Goal: Information Seeking & Learning: Learn about a topic

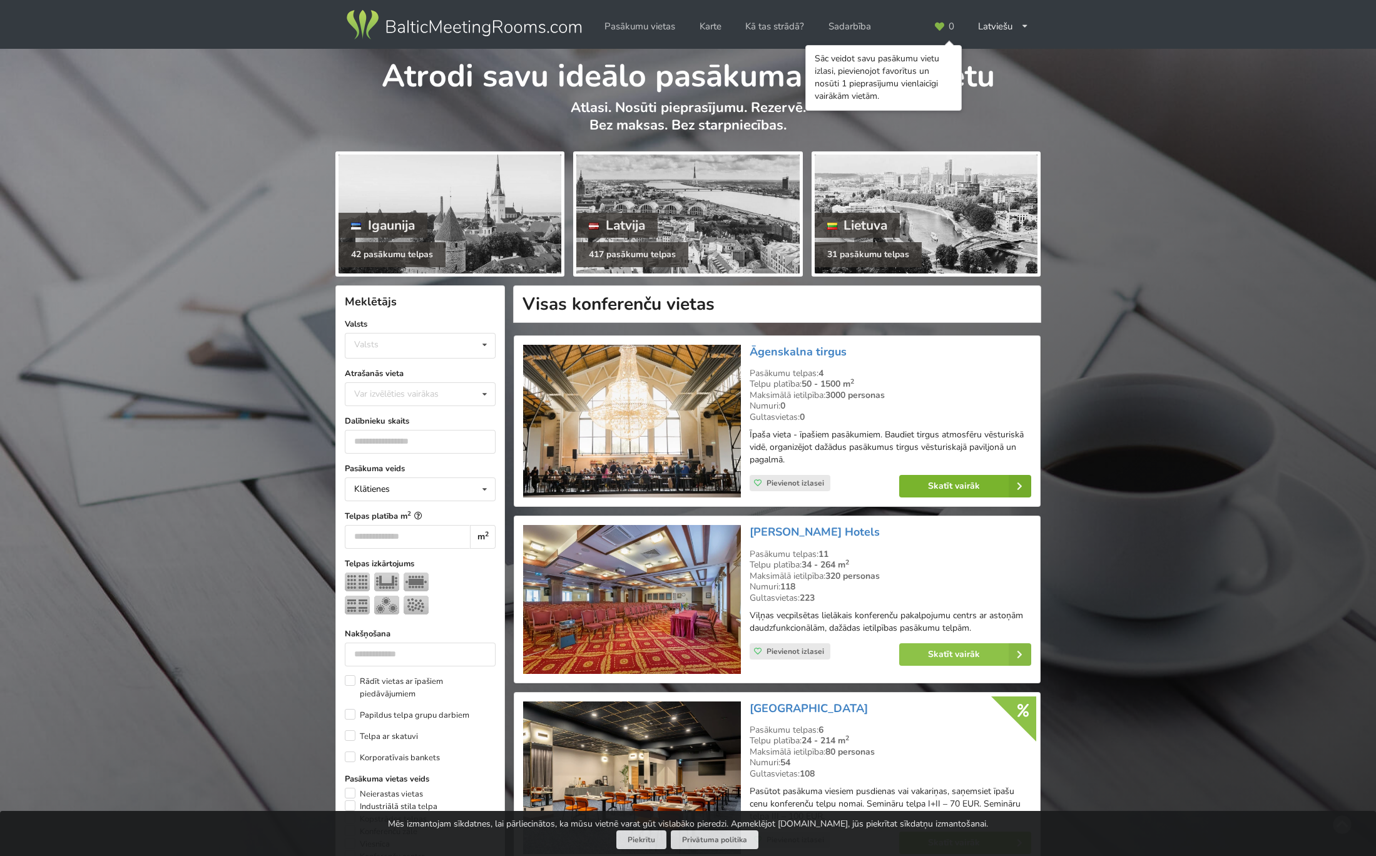
click at [960, 486] on link "Skatīt vairāk" at bounding box center [965, 486] width 132 height 23
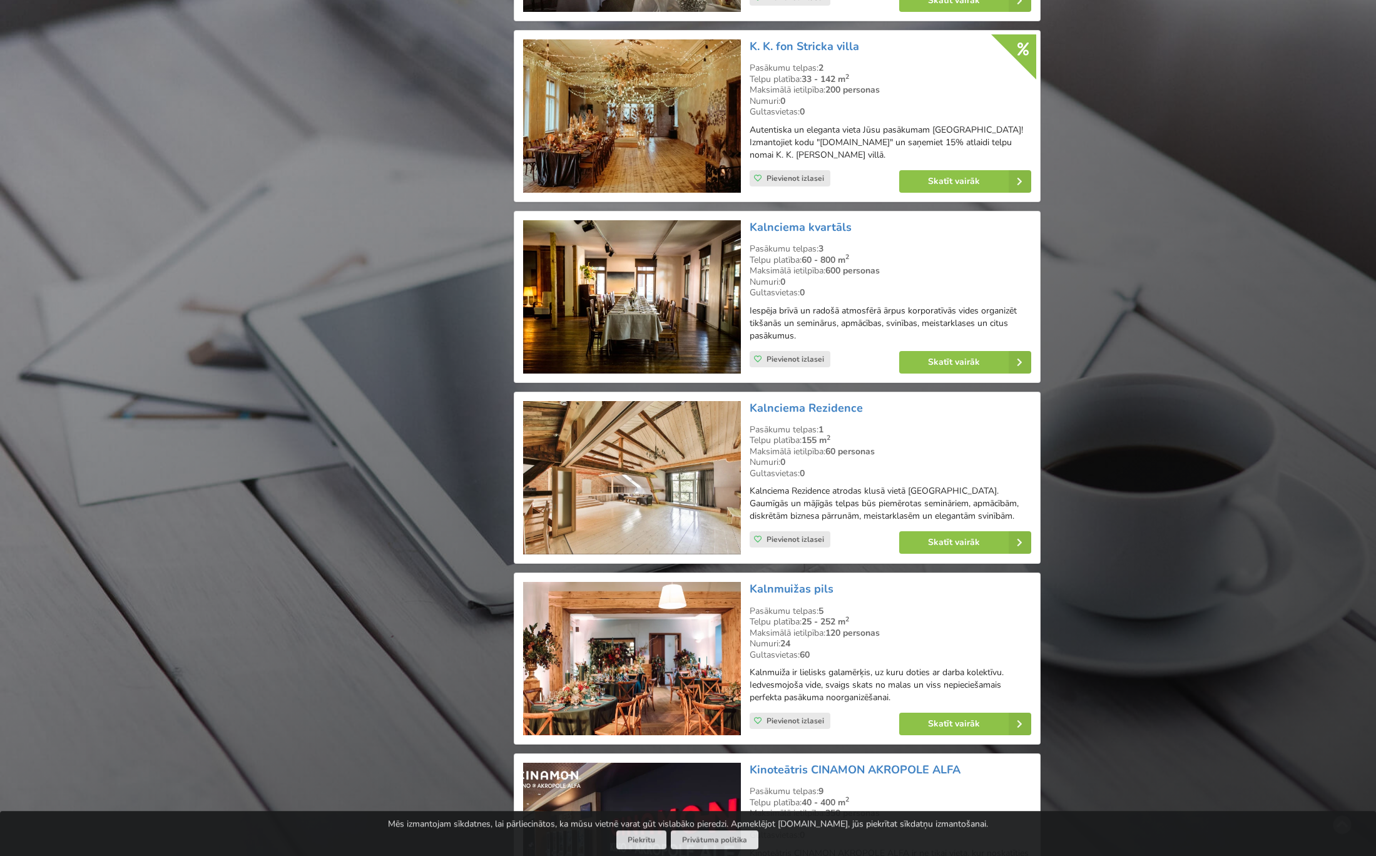
scroll to position [6354, 0]
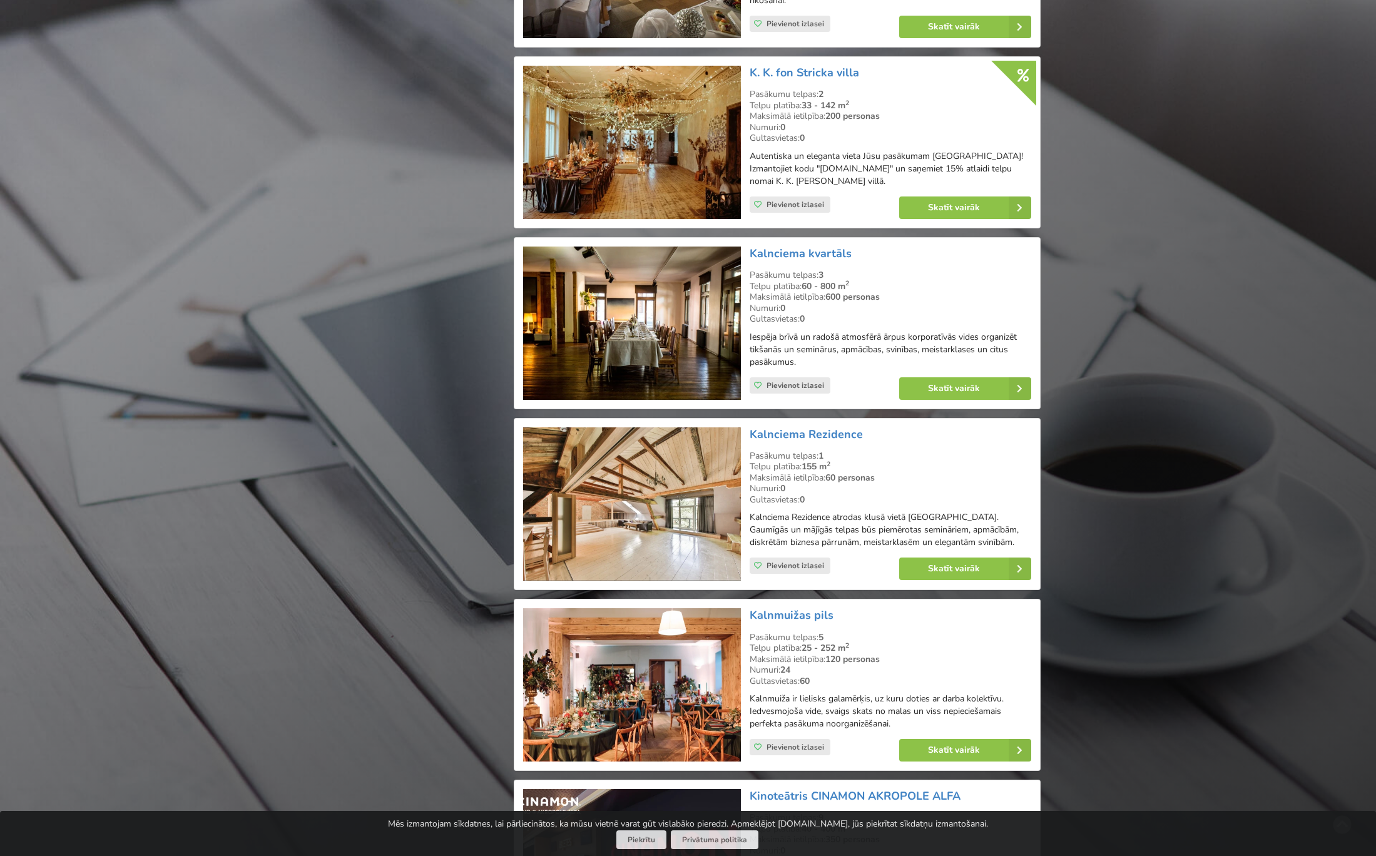
click at [655, 298] on img at bounding box center [631, 323] width 217 height 153
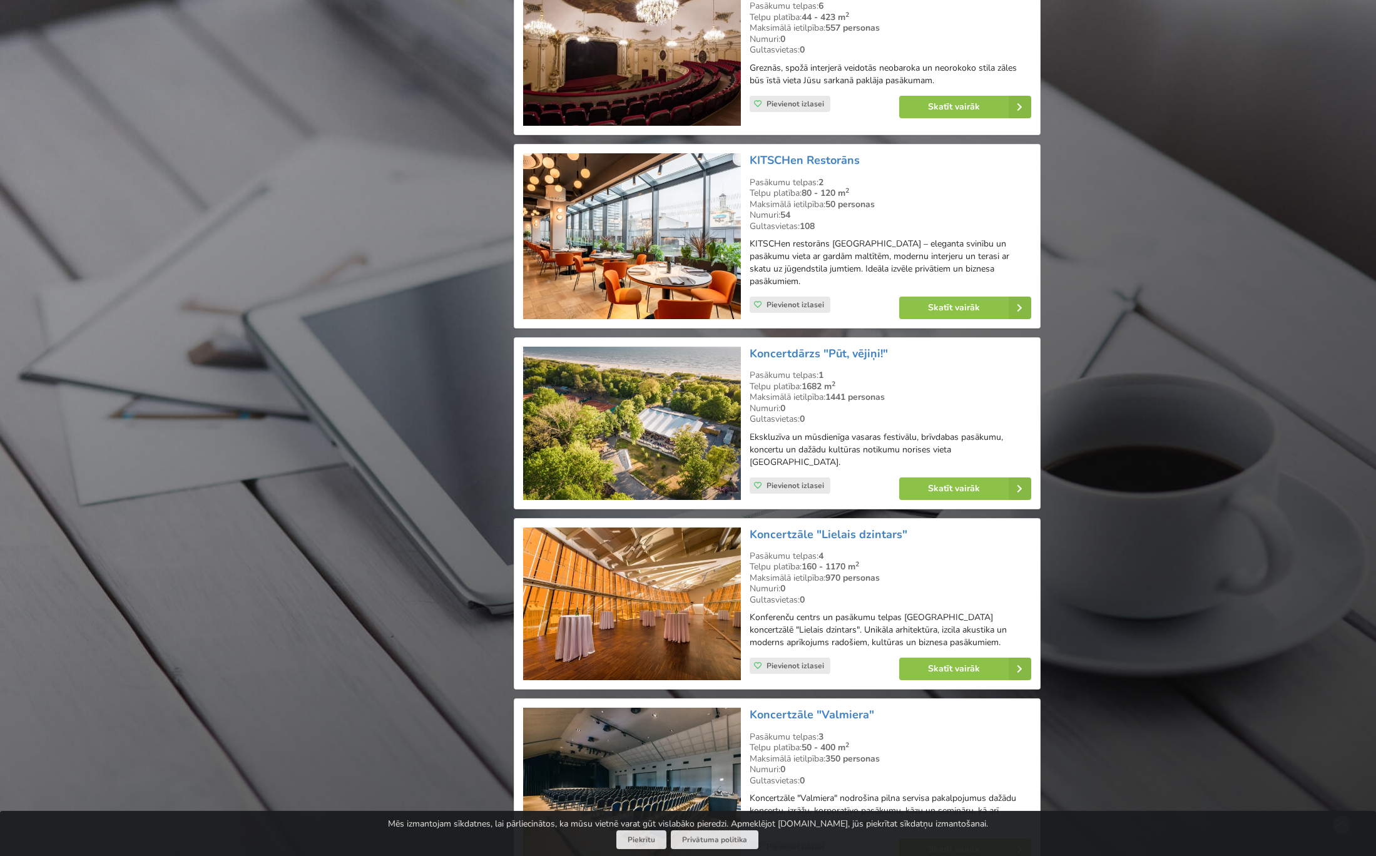
scroll to position [7570, 0]
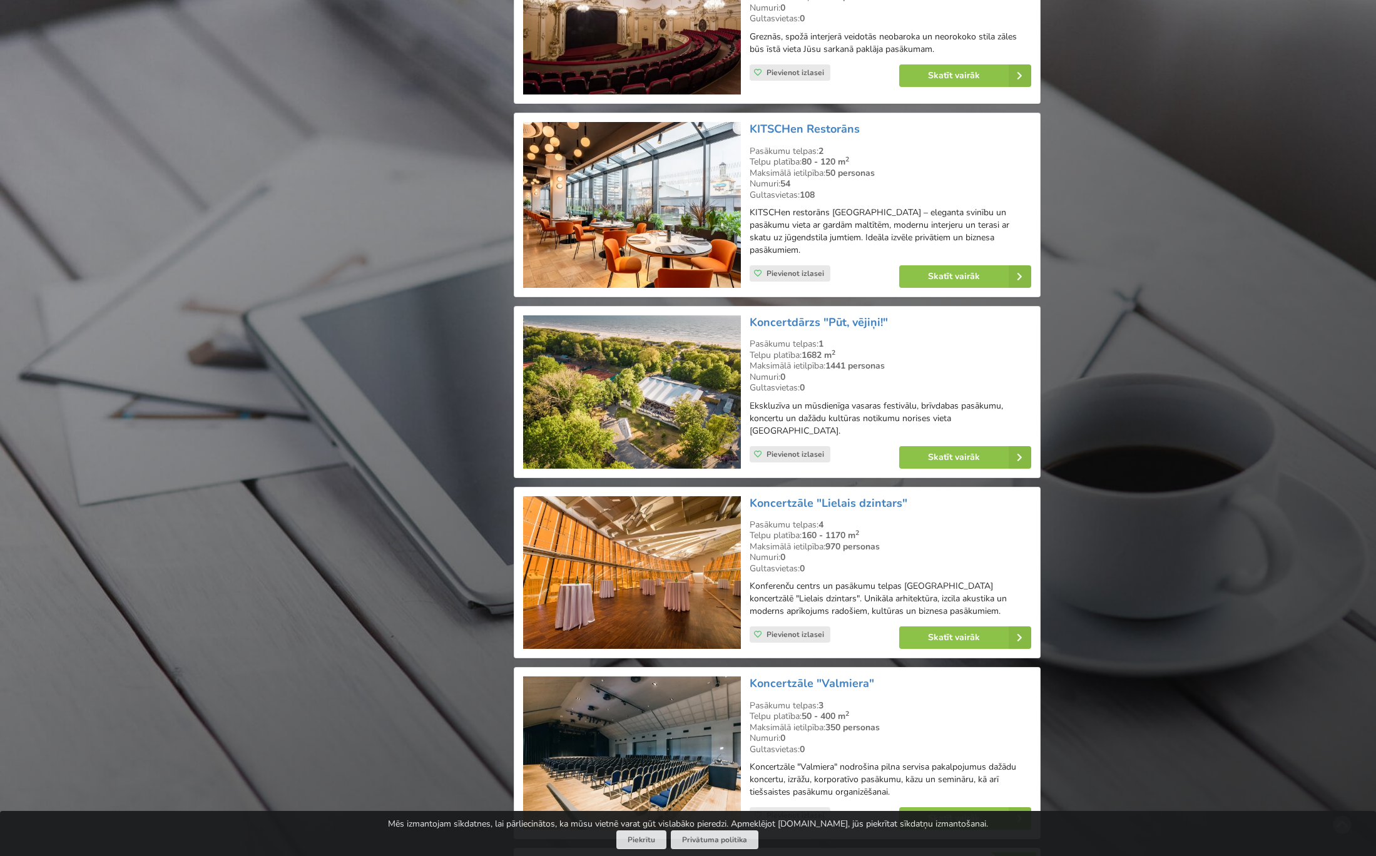
click at [668, 530] on img at bounding box center [631, 572] width 217 height 153
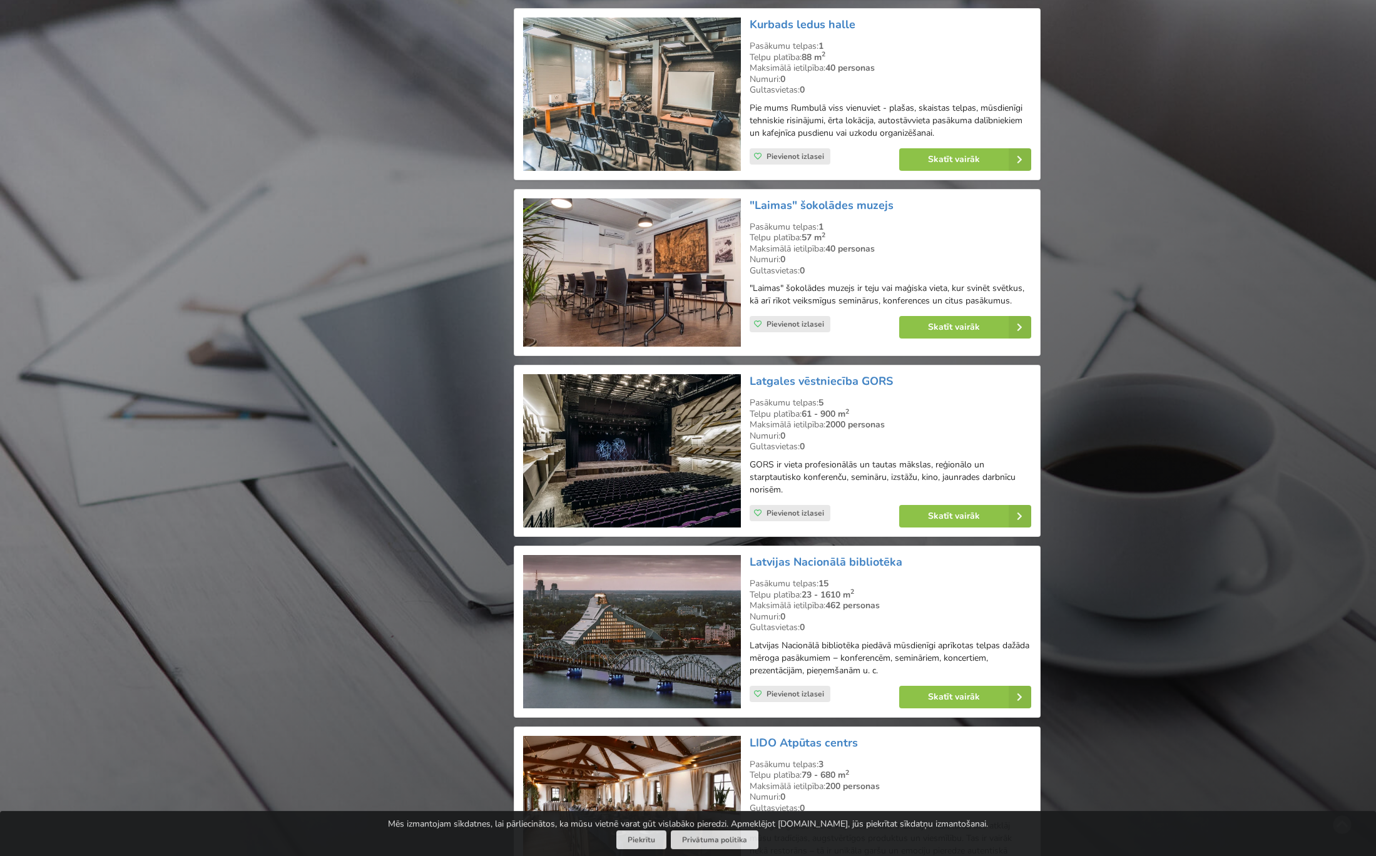
scroll to position [9530, 0]
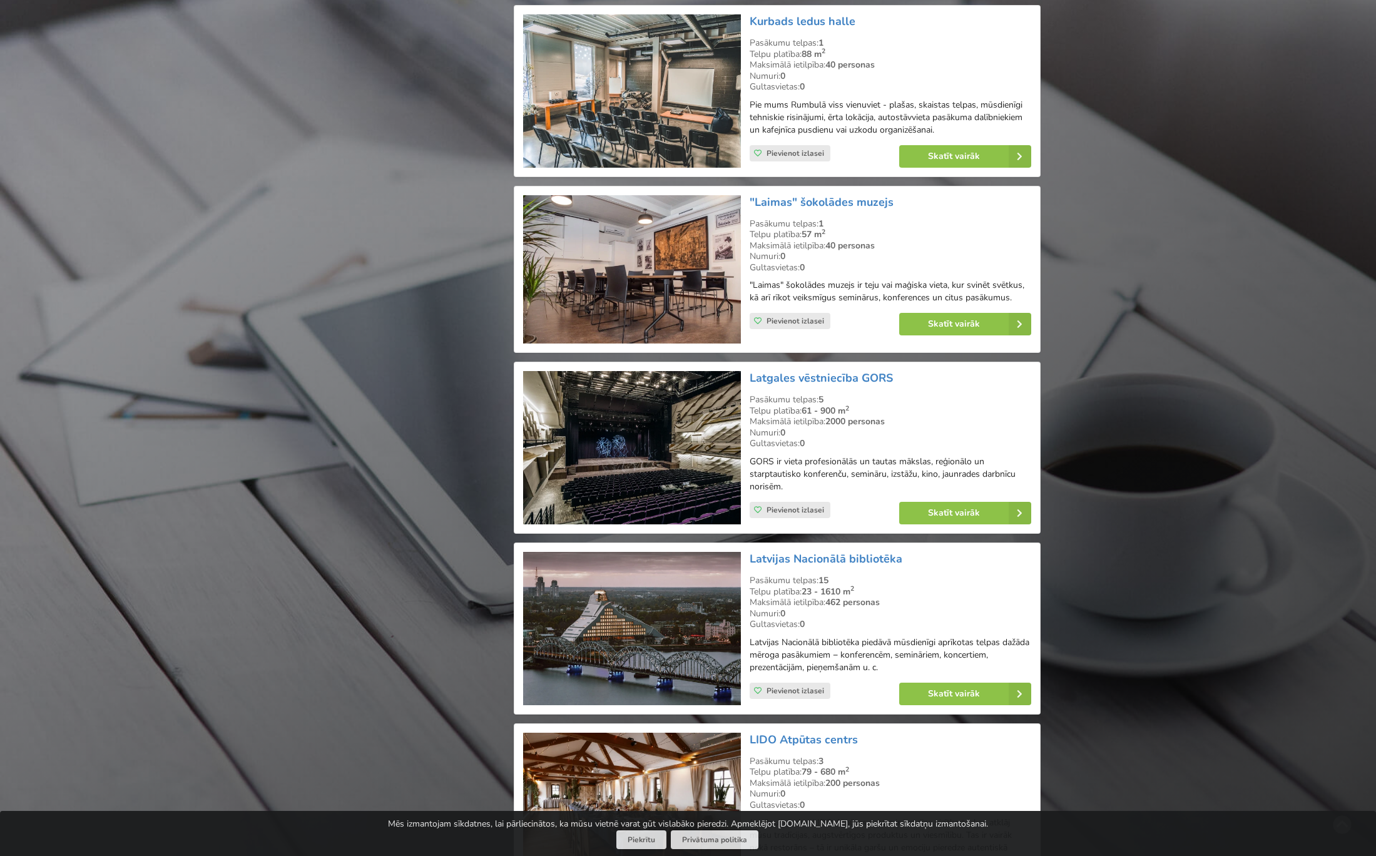
click at [654, 571] on img at bounding box center [631, 628] width 217 height 153
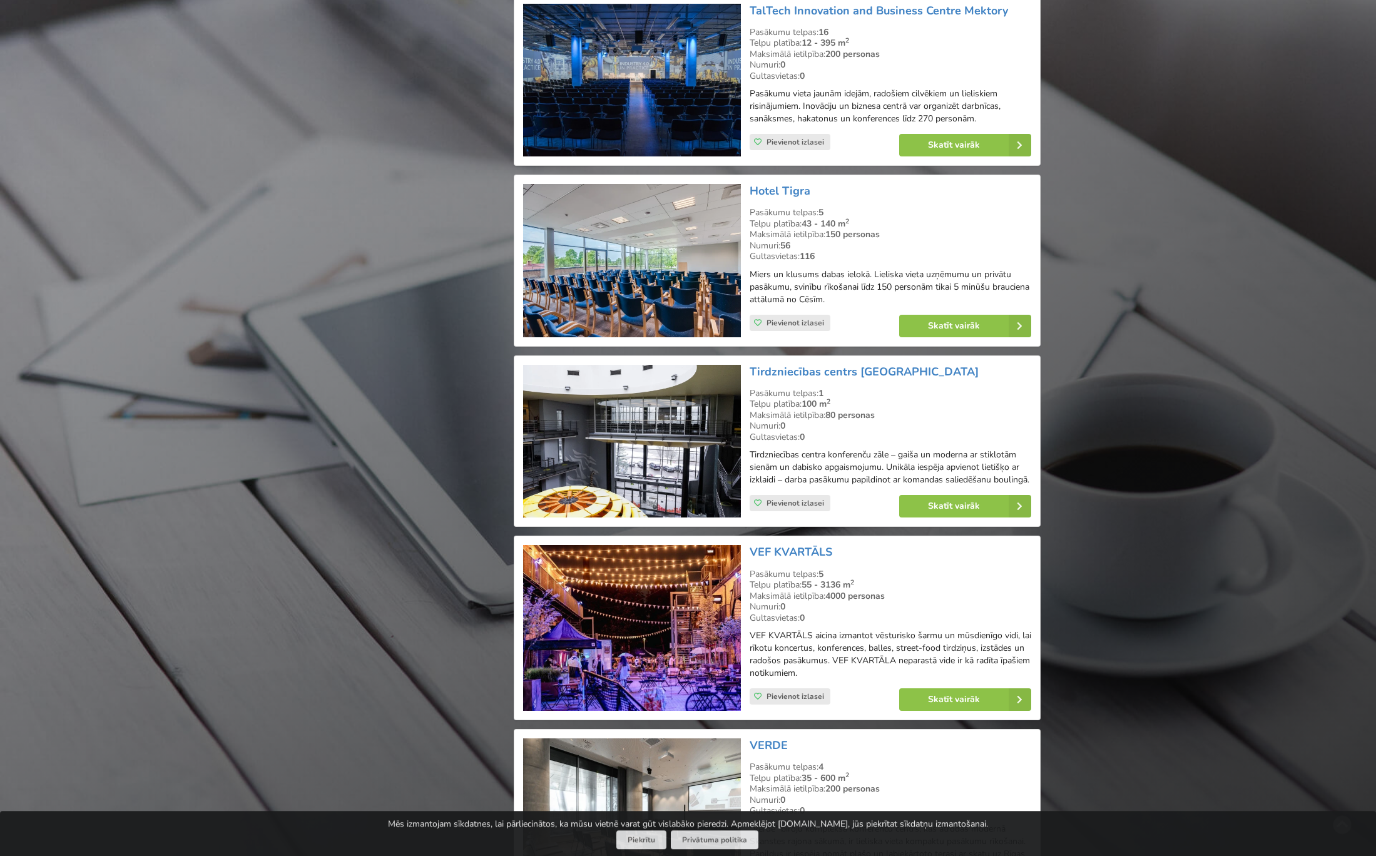
scroll to position [20210, 0]
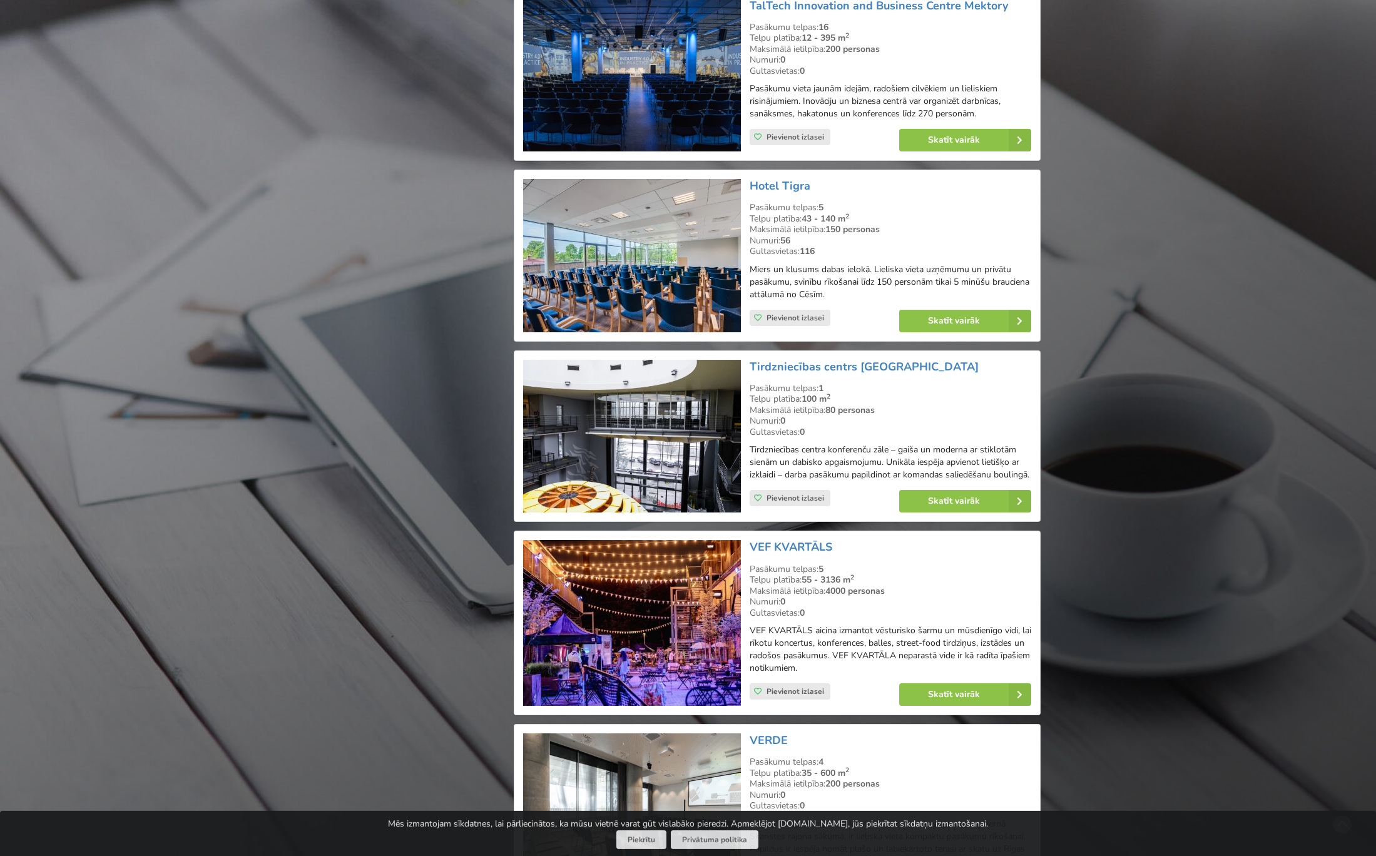
click at [649, 542] on img at bounding box center [631, 623] width 217 height 166
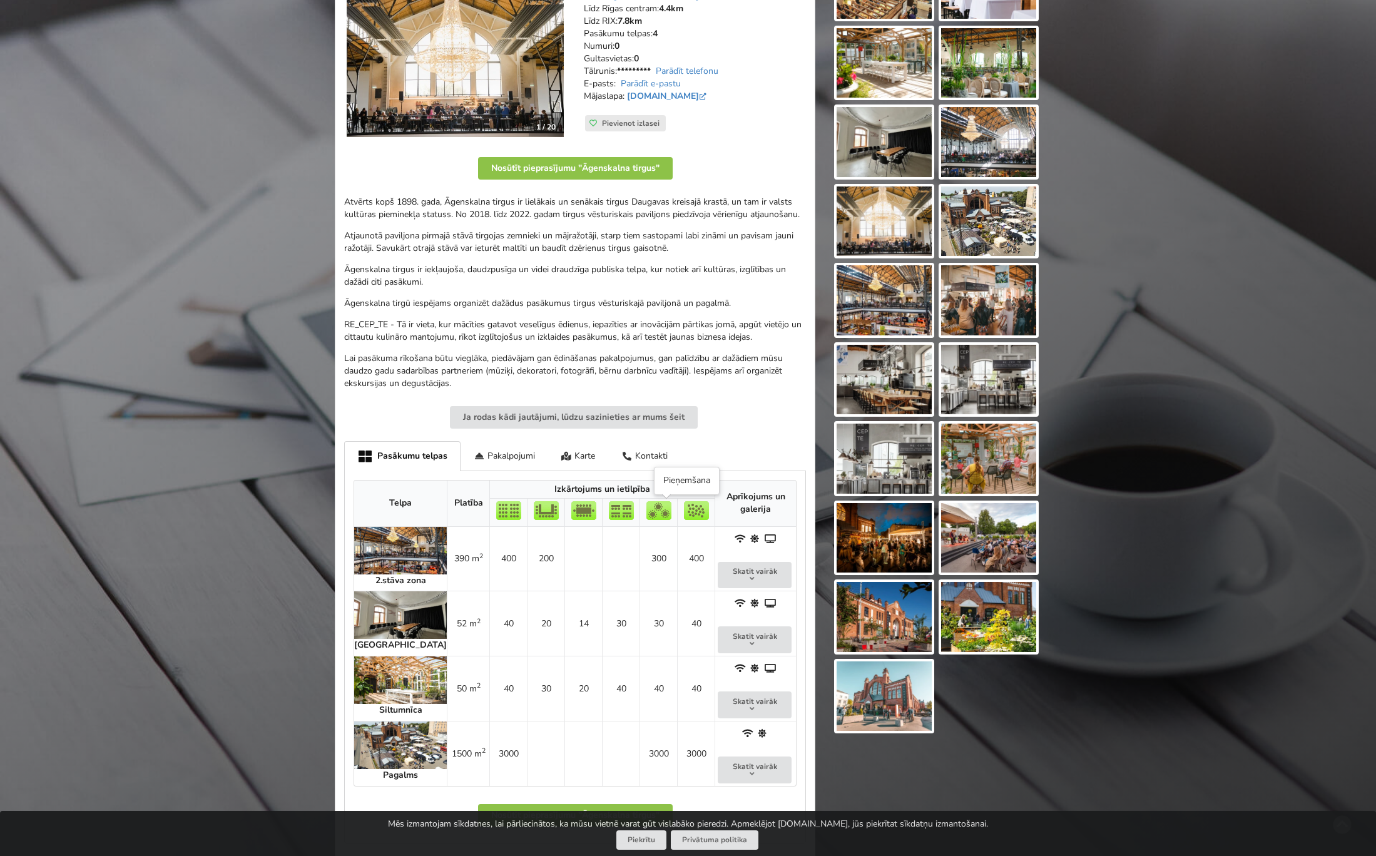
scroll to position [338, 0]
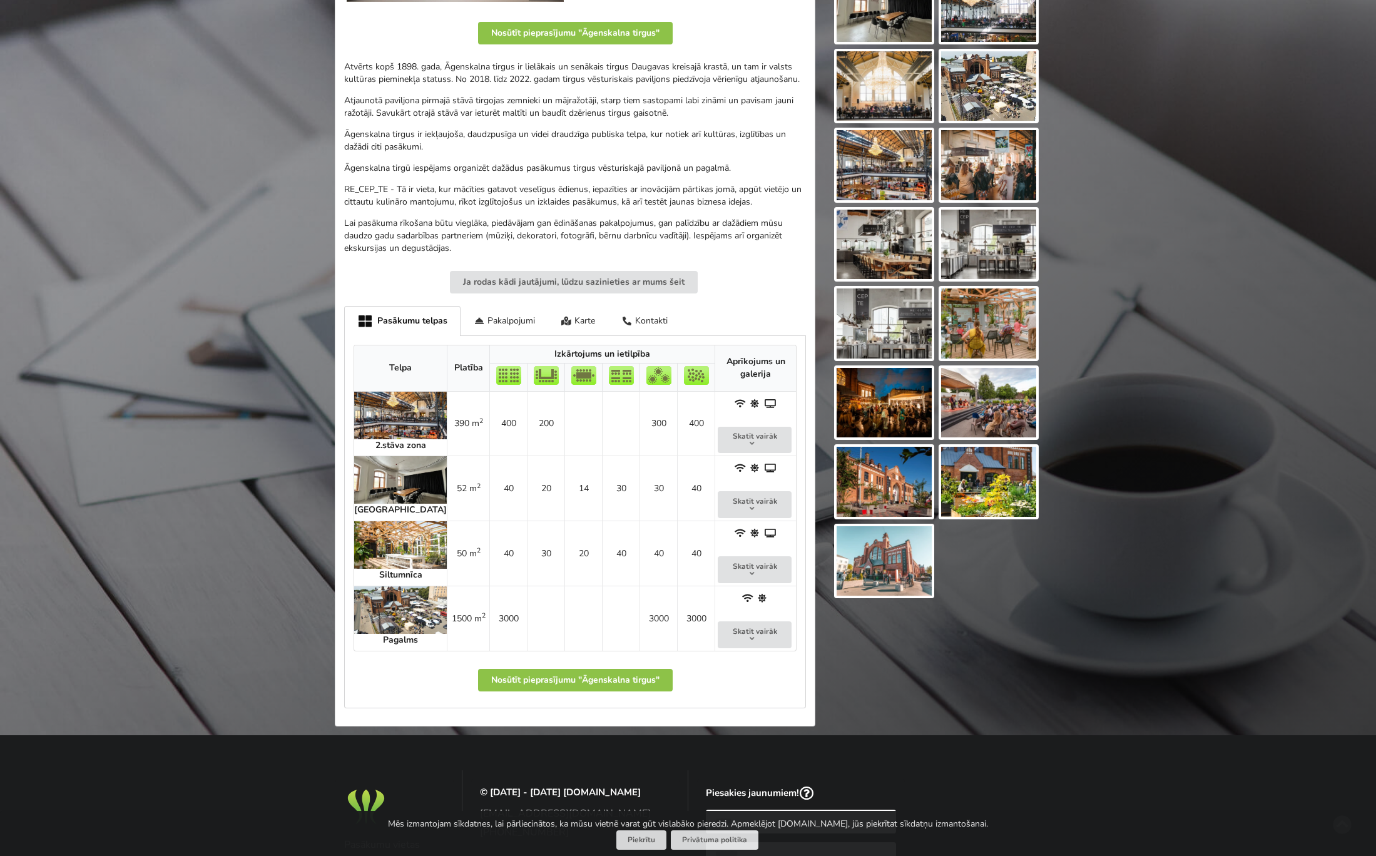
click at [400, 618] on img at bounding box center [400, 610] width 93 height 48
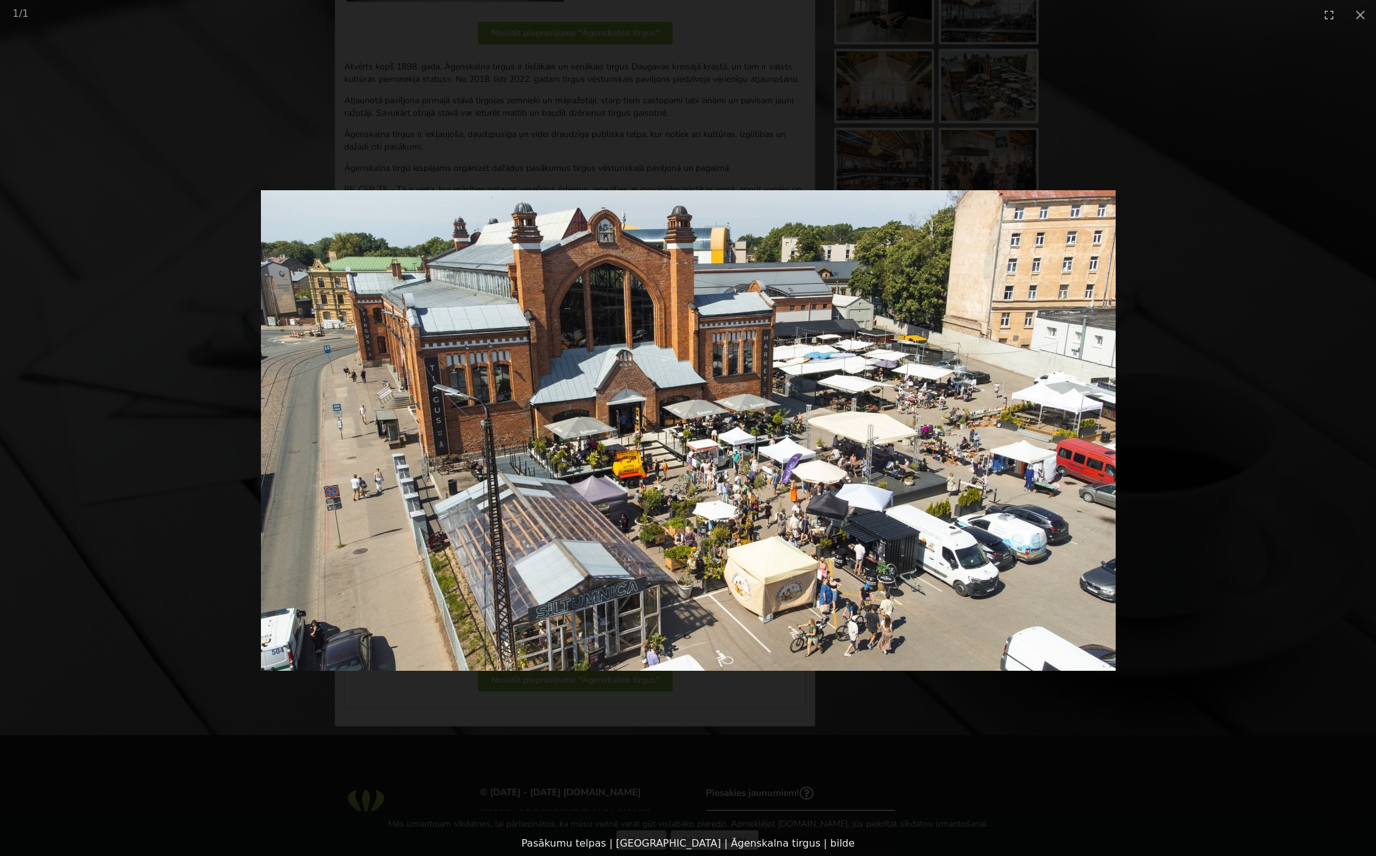
click at [724, 285] on picture at bounding box center [688, 430] width 1376 height 802
click at [1356, 17] on button "Close gallery" at bounding box center [1360, 14] width 31 height 29
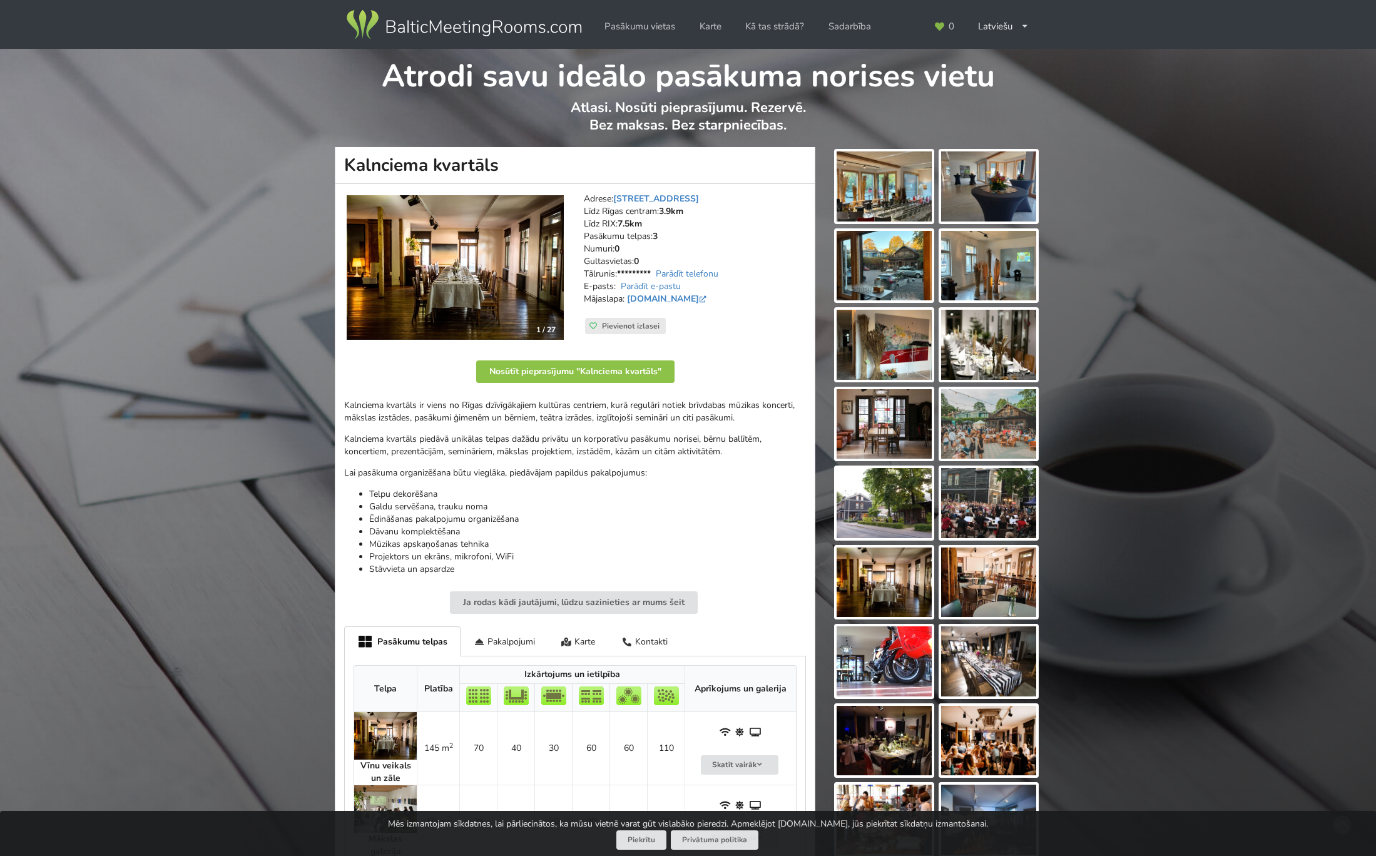
click at [501, 282] on img at bounding box center [455, 267] width 217 height 145
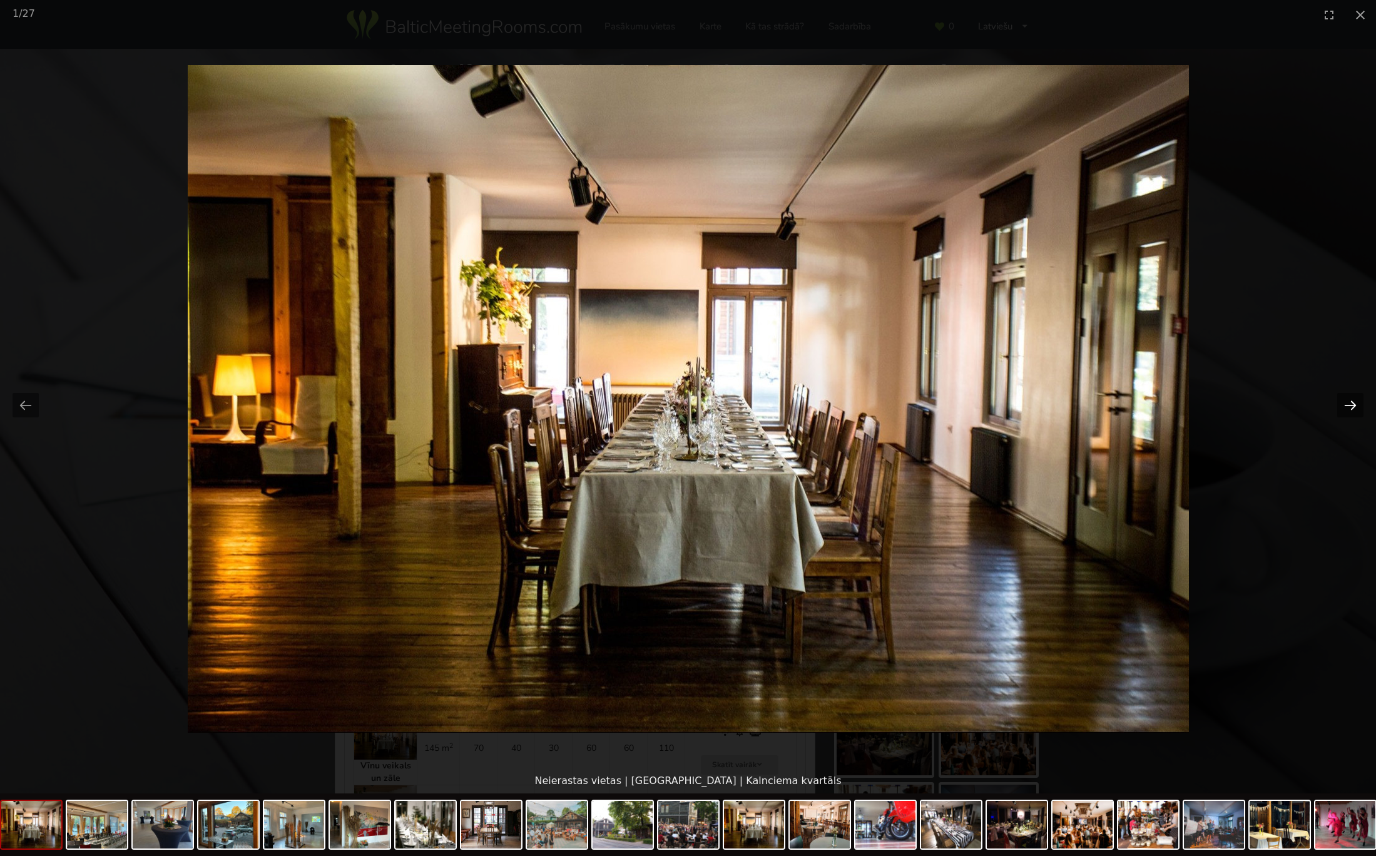
click at [1347, 406] on button "Next slide" at bounding box center [1350, 405] width 26 height 24
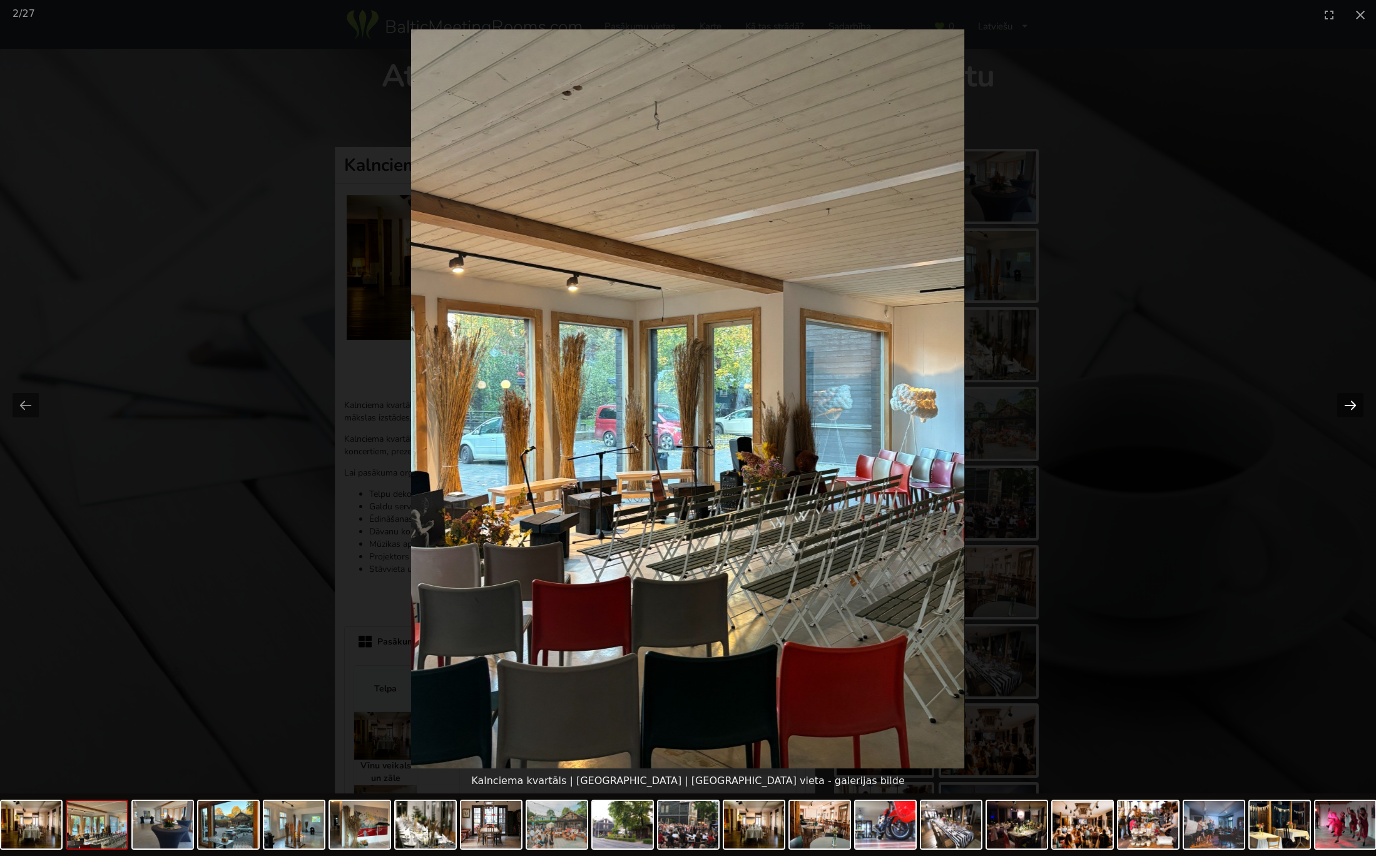
click at [1347, 406] on button "Next slide" at bounding box center [1350, 405] width 26 height 24
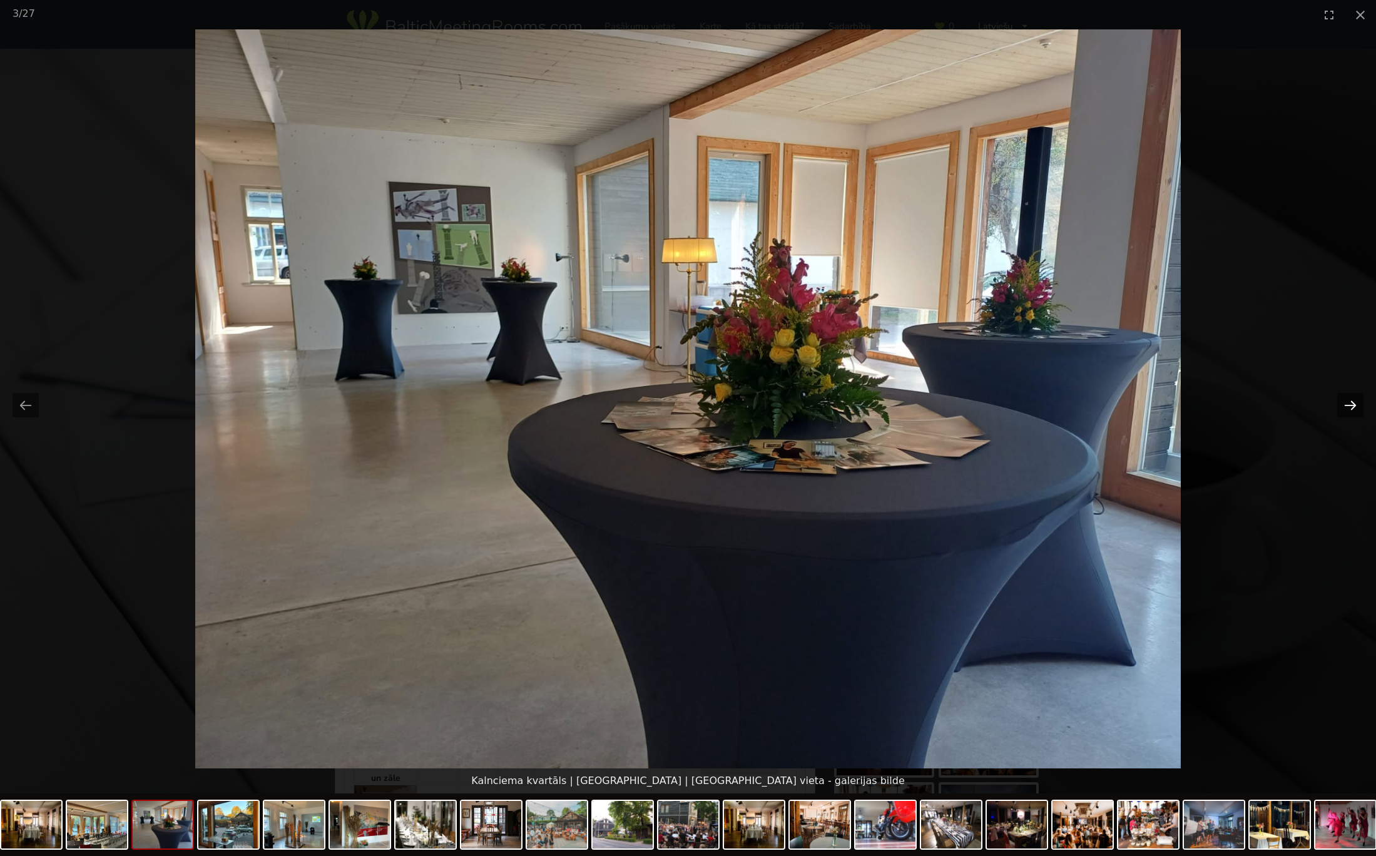
click at [1347, 406] on button "Next slide" at bounding box center [1350, 405] width 26 height 24
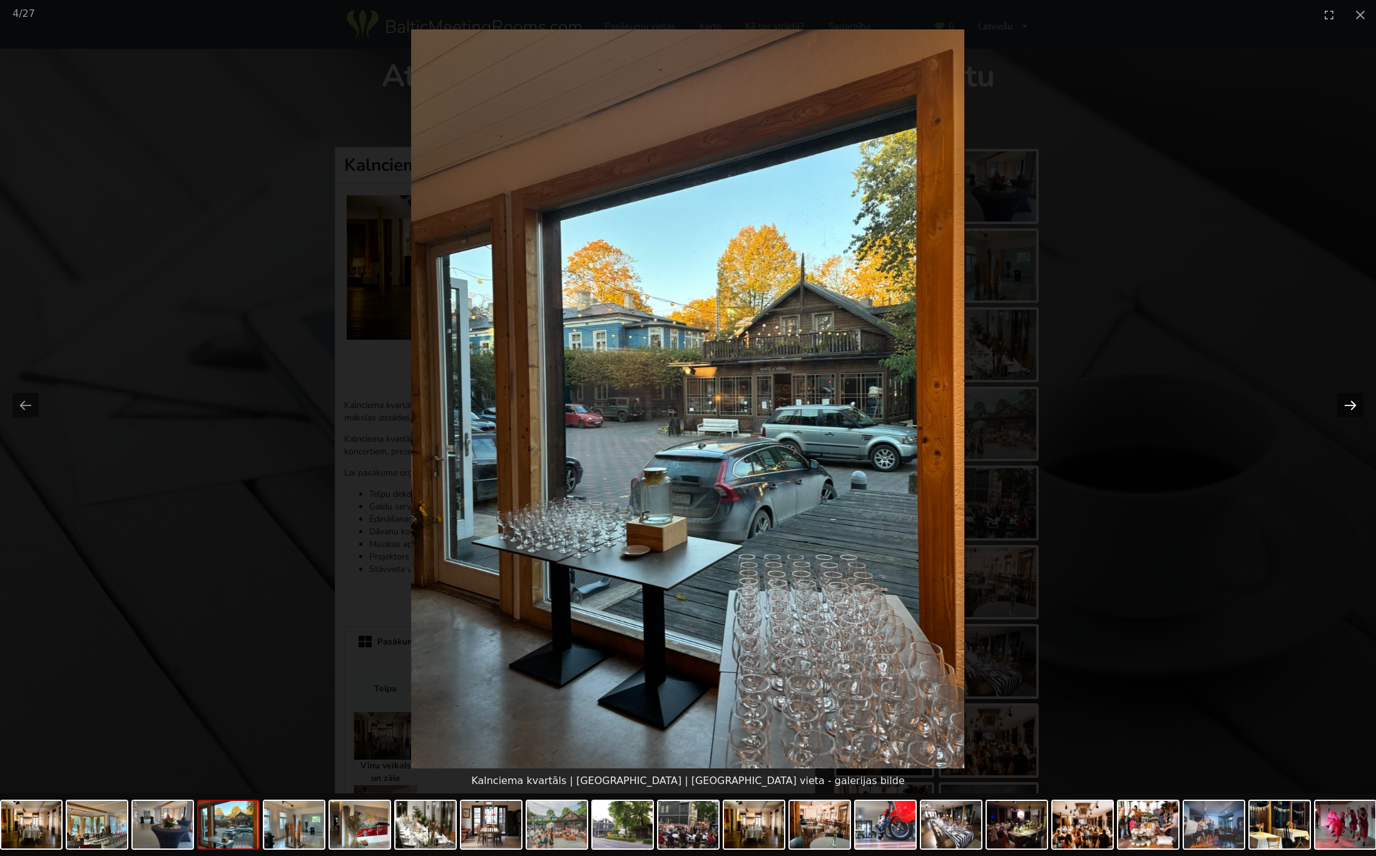
click at [1347, 406] on button "Next slide" at bounding box center [1350, 405] width 26 height 24
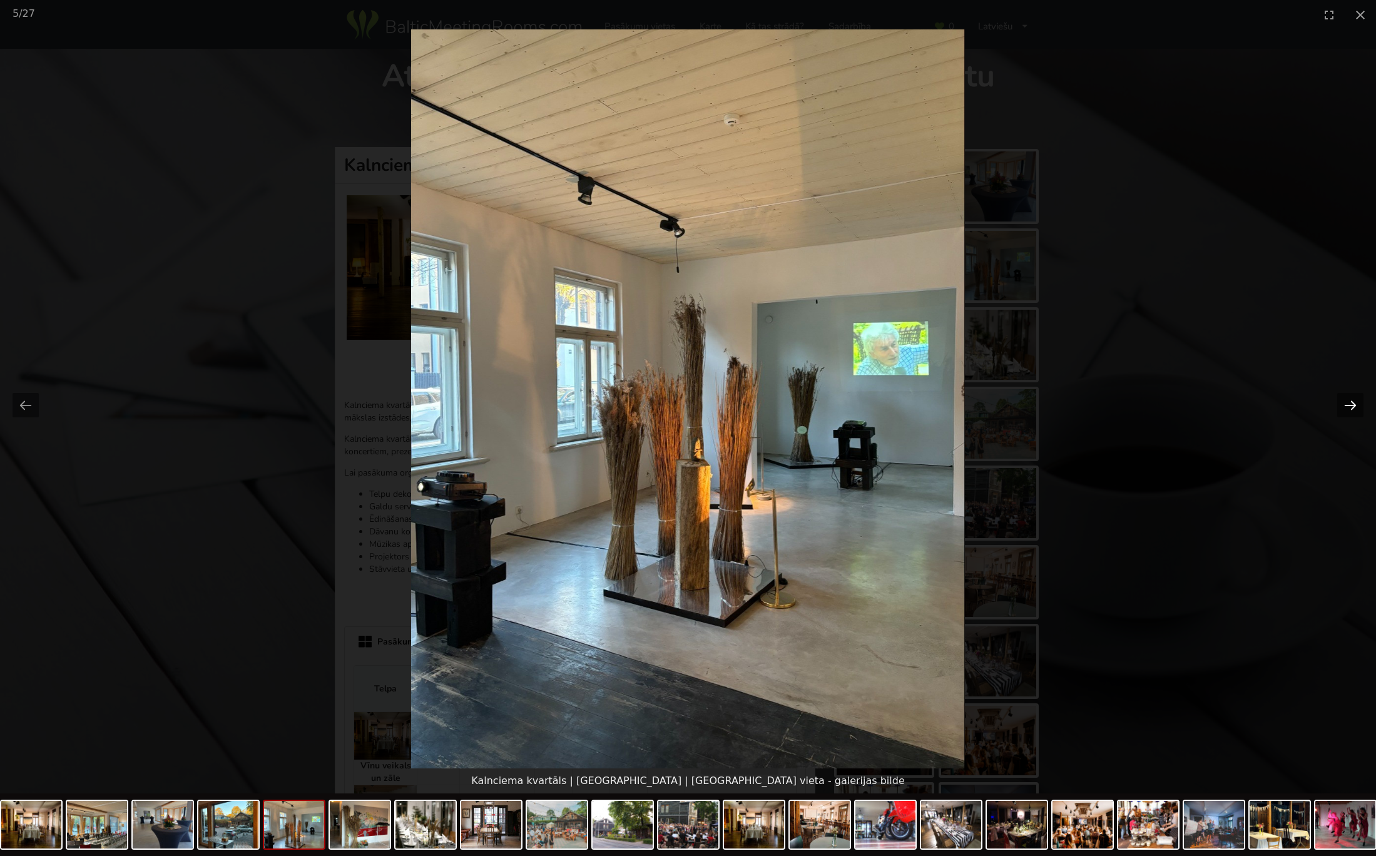
click at [1347, 406] on button "Next slide" at bounding box center [1350, 405] width 26 height 24
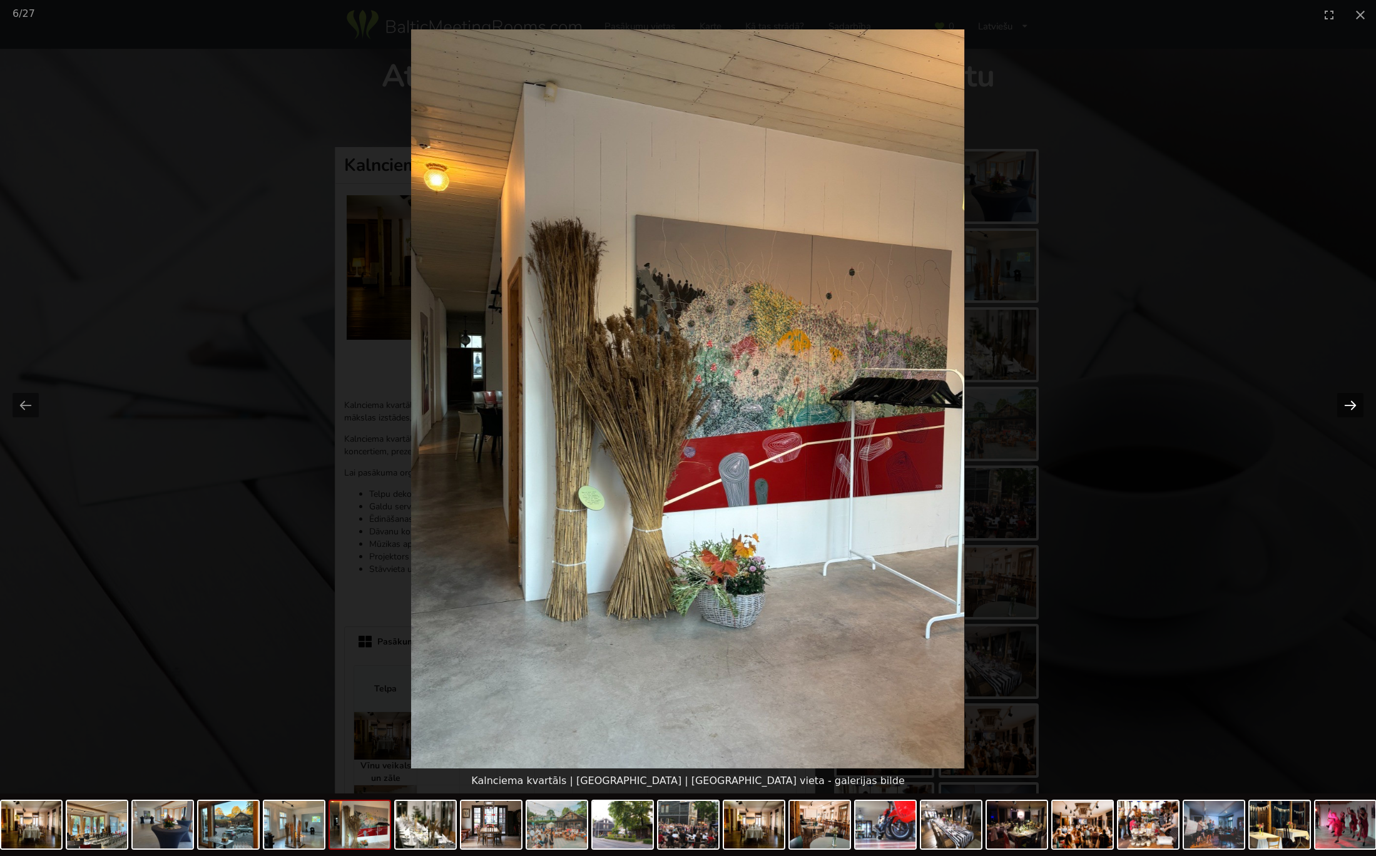
click at [1347, 406] on button "Next slide" at bounding box center [1350, 405] width 26 height 24
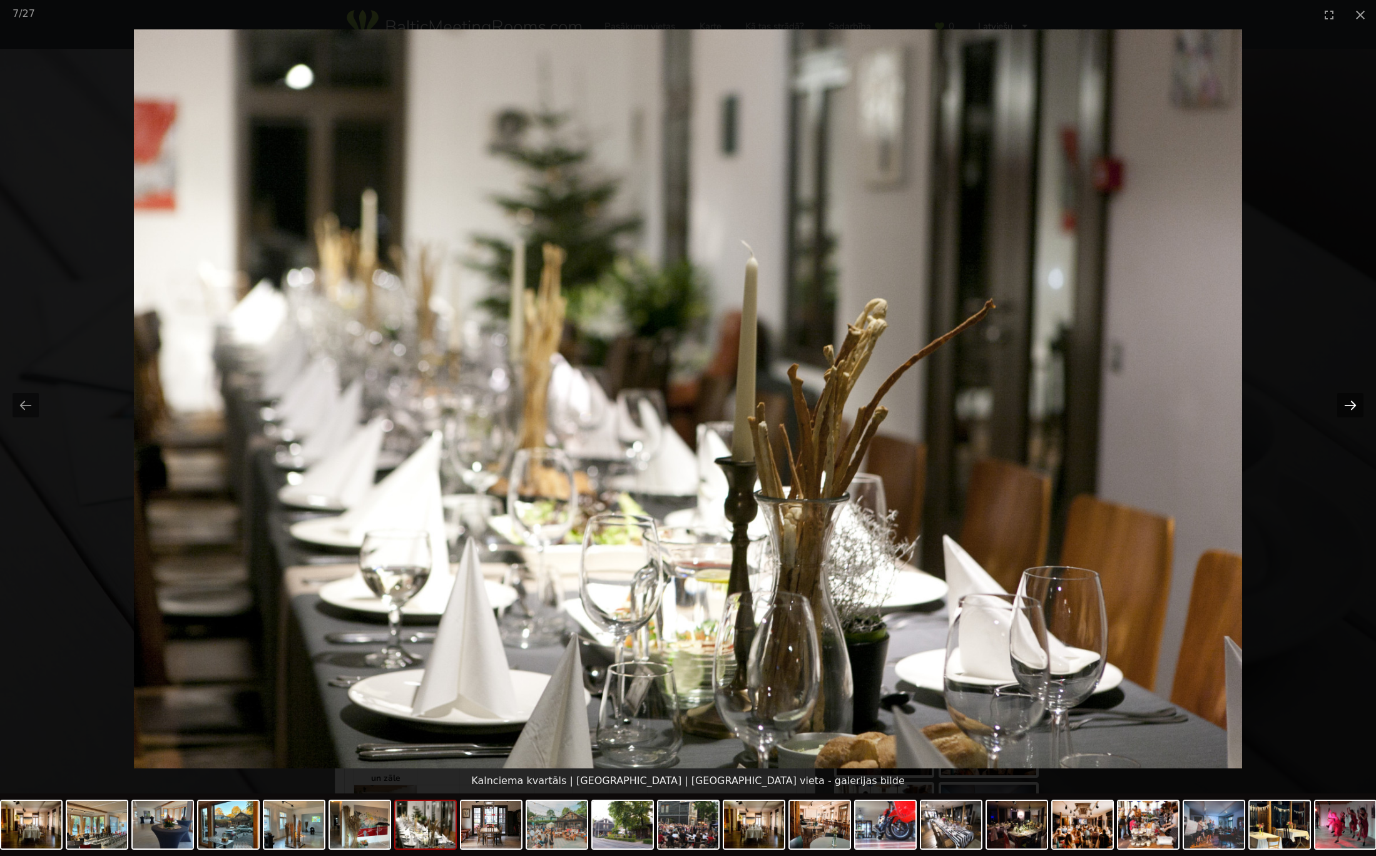
click at [1354, 406] on button "Next slide" at bounding box center [1350, 405] width 26 height 24
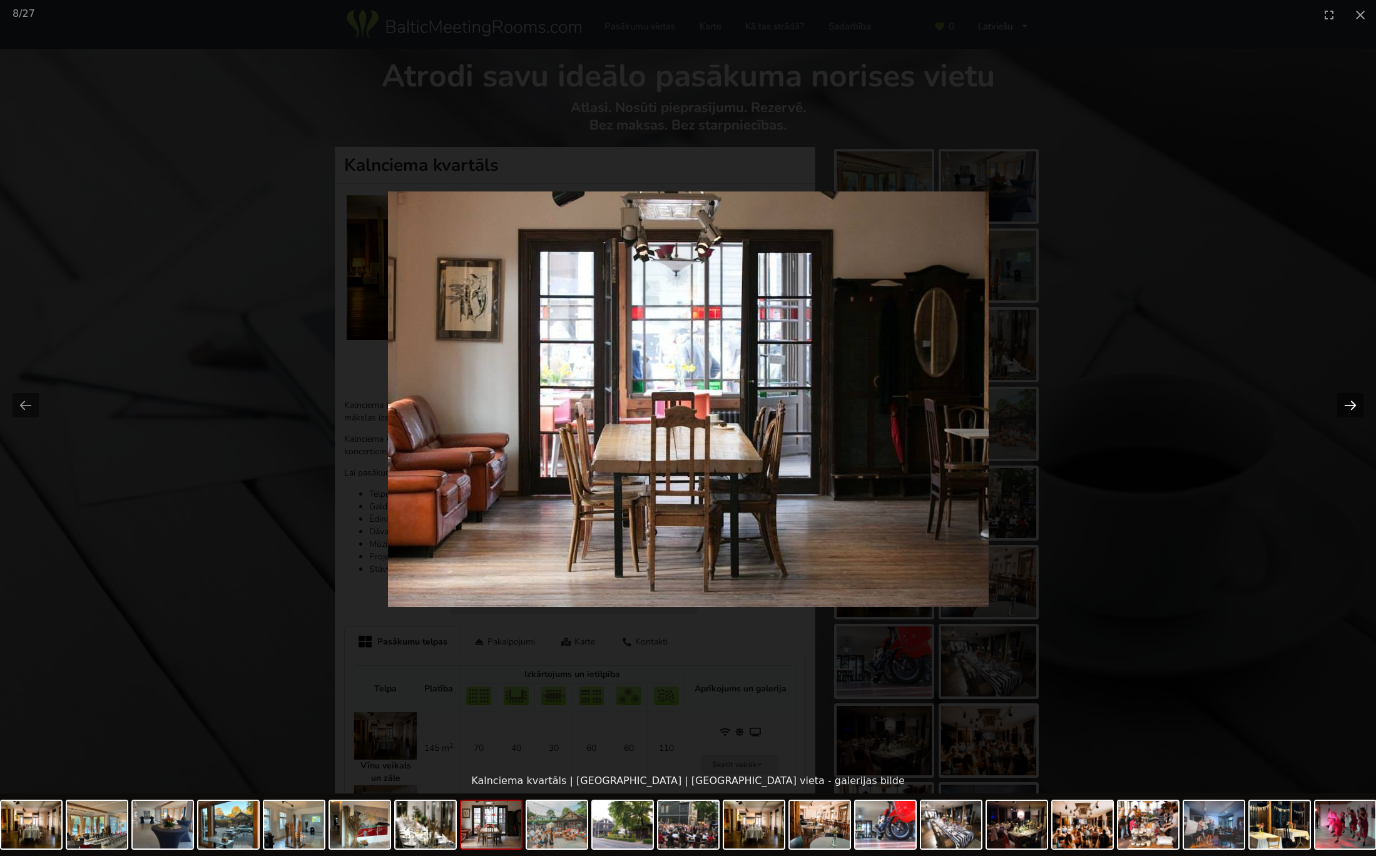
click at [1354, 406] on button "Next slide" at bounding box center [1350, 405] width 26 height 24
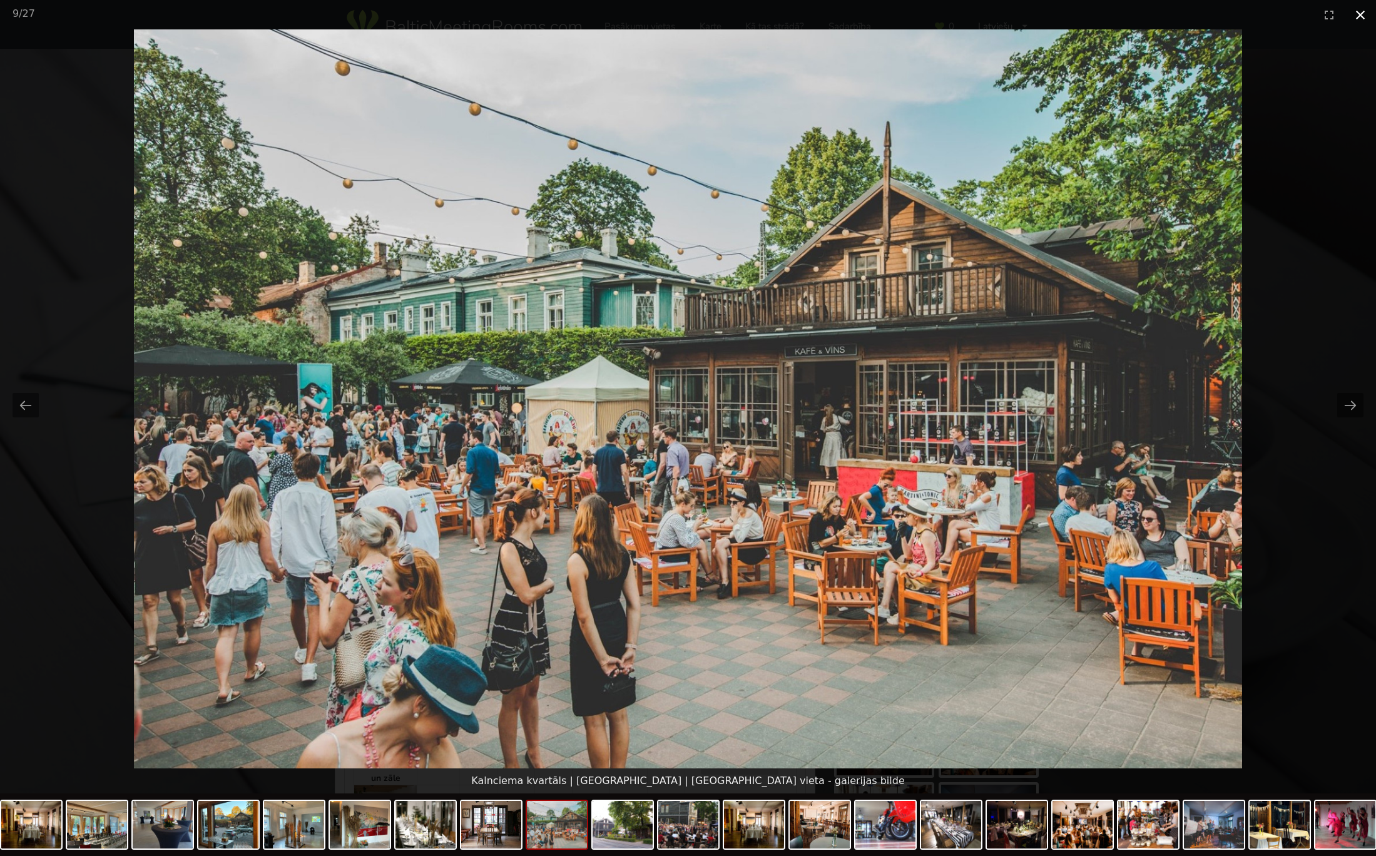
click at [1360, 15] on button "Close gallery" at bounding box center [1360, 14] width 31 height 29
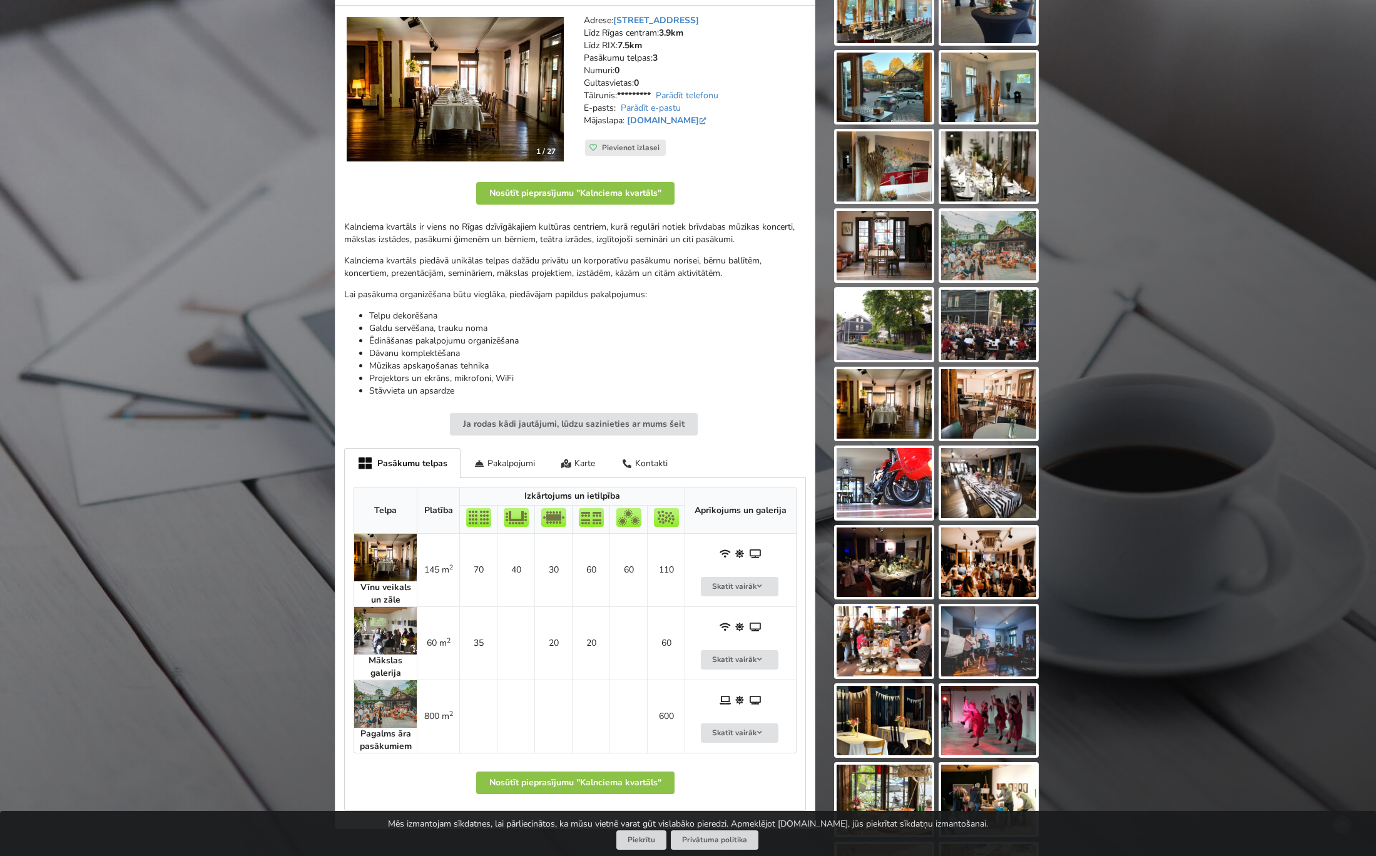
scroll to position [203, 0]
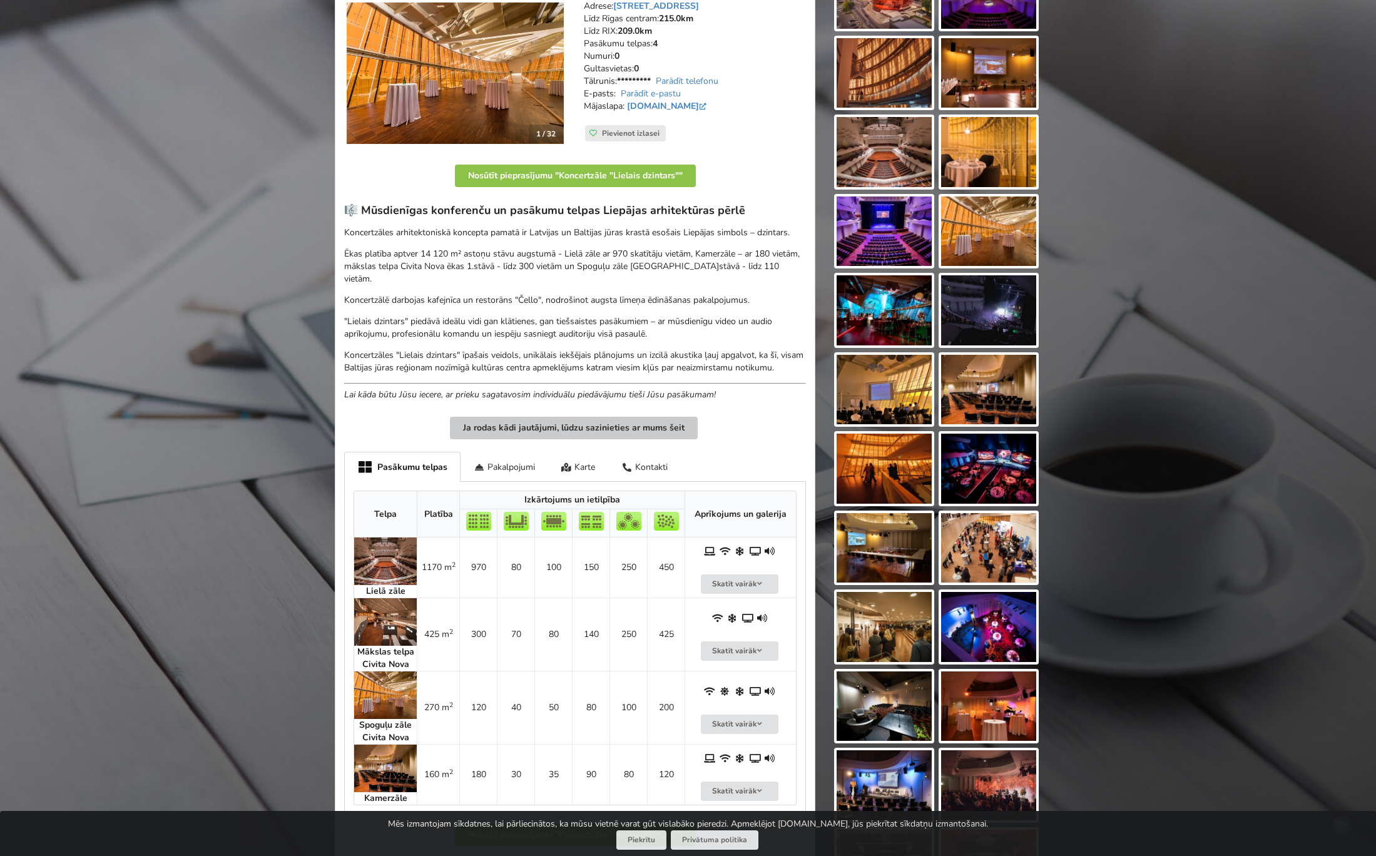
scroll to position [203, 0]
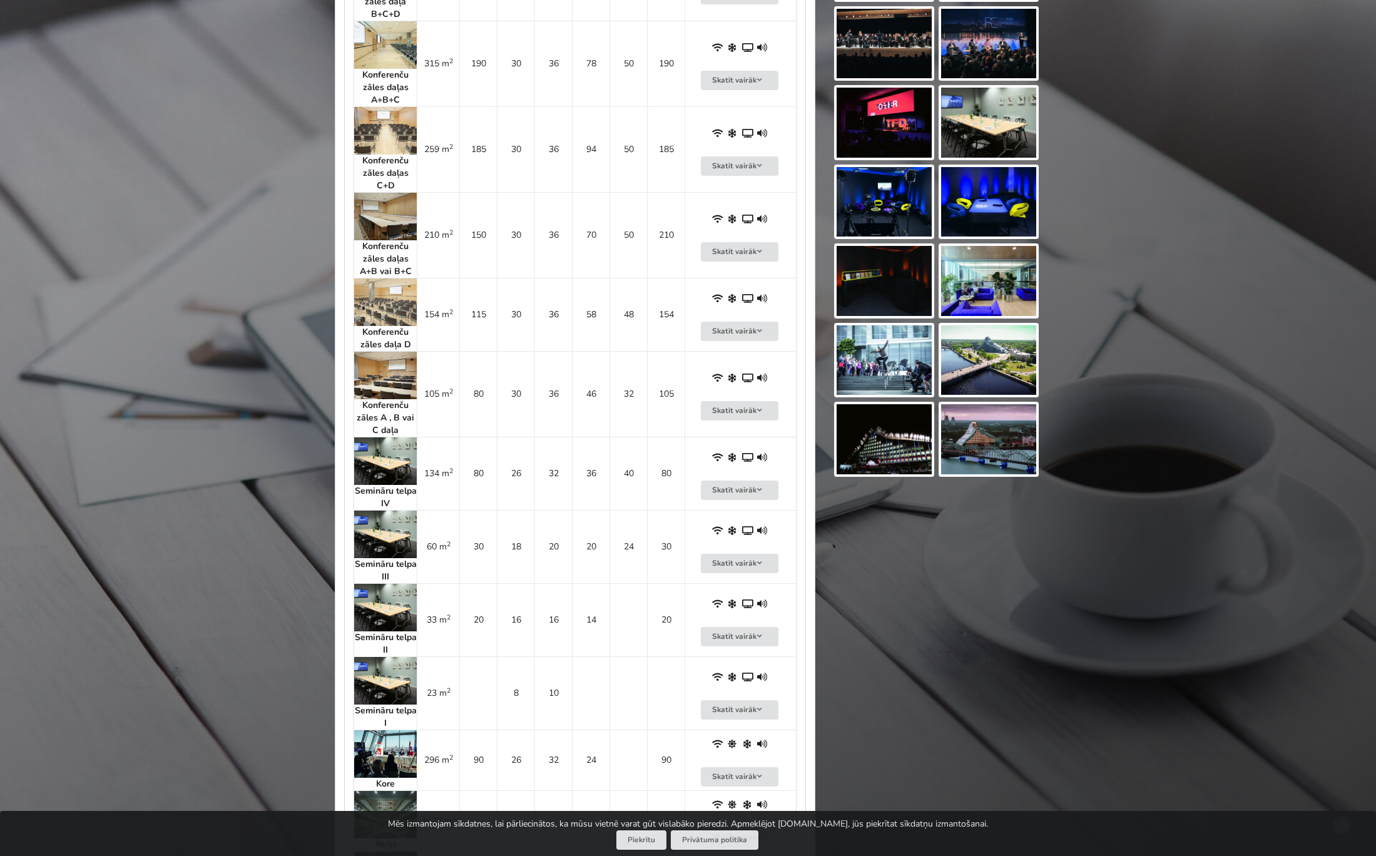
scroll to position [946, 0]
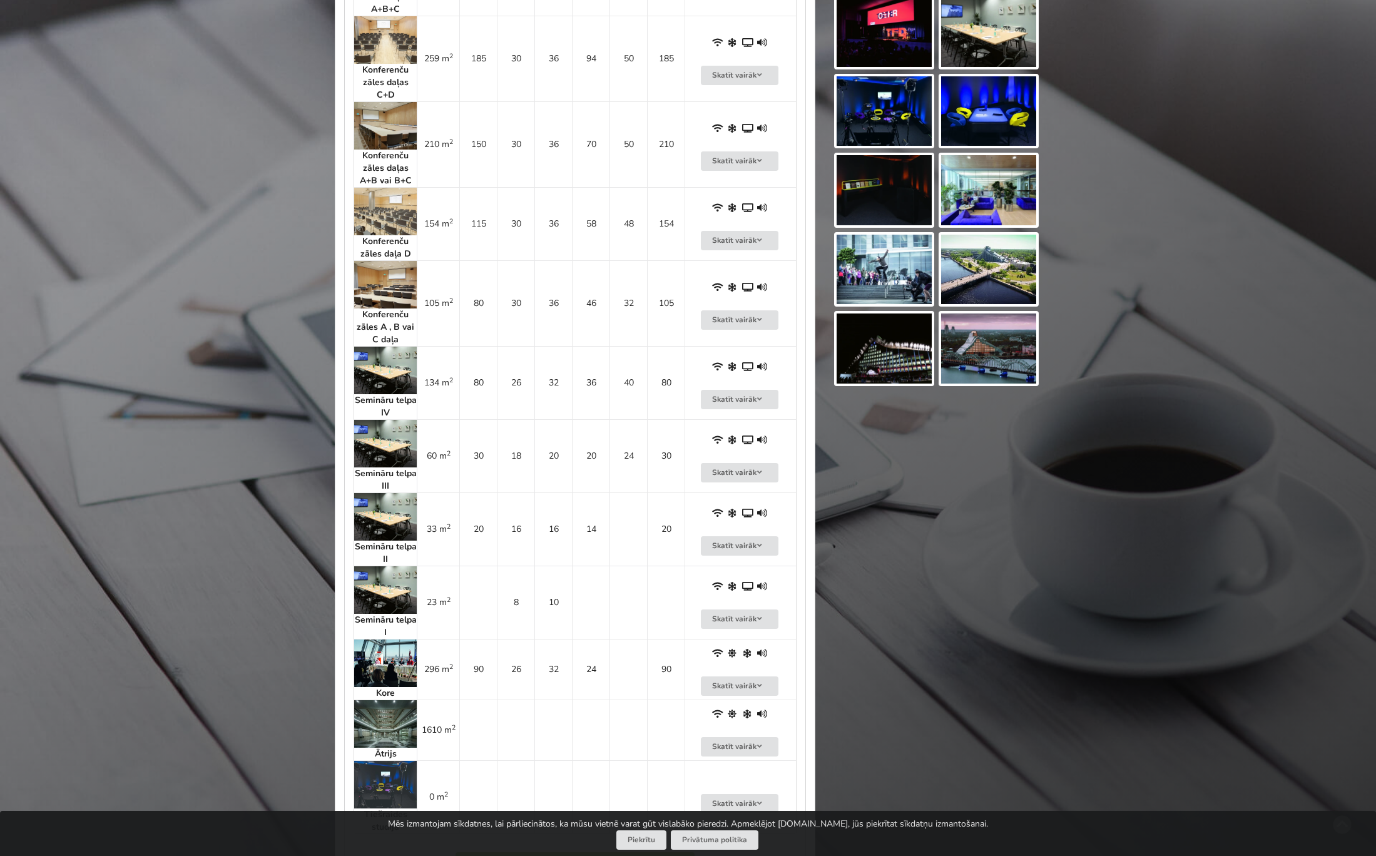
click at [401, 722] on img at bounding box center [385, 724] width 63 height 48
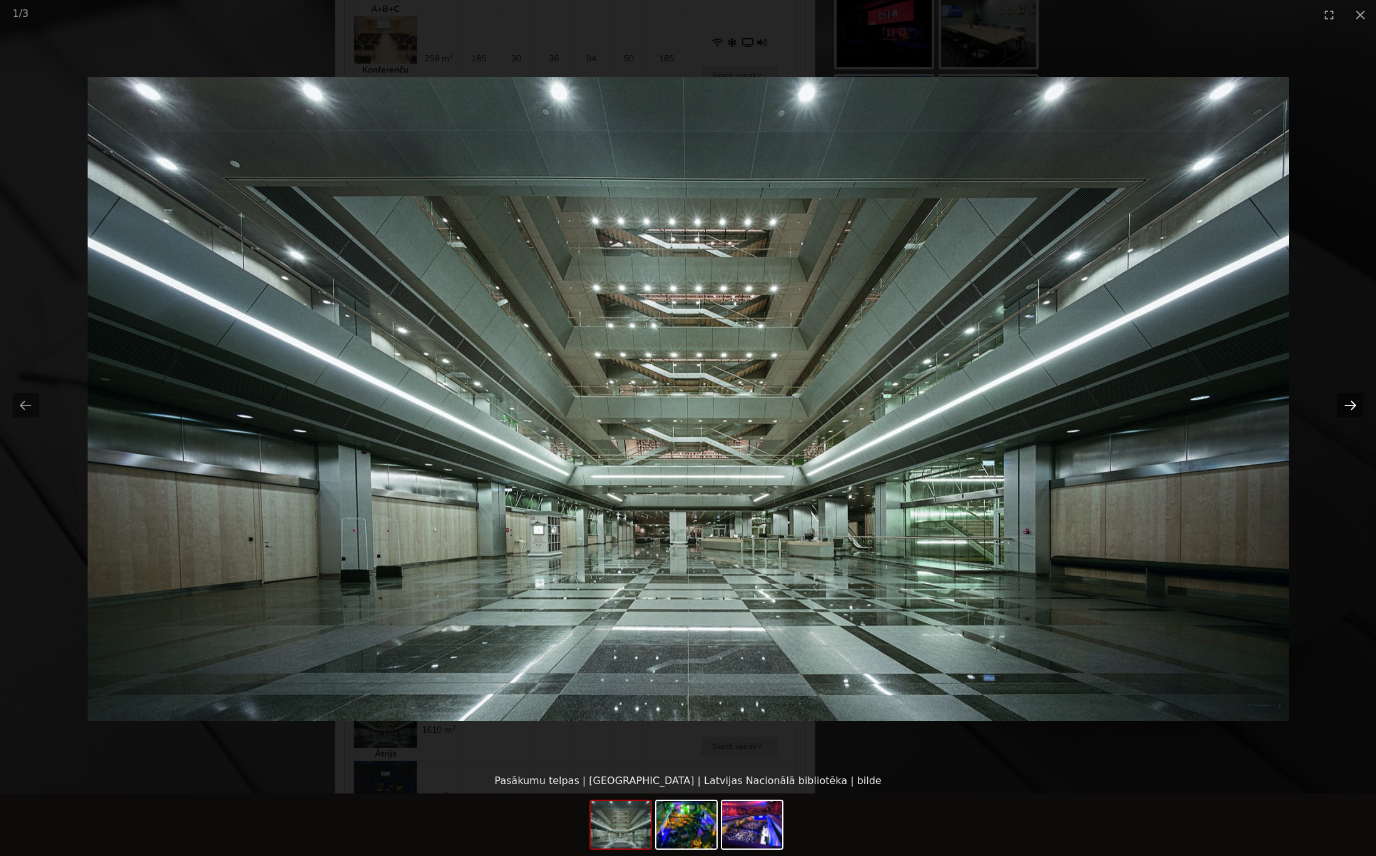
click at [1347, 404] on button "Next slide" at bounding box center [1350, 405] width 26 height 24
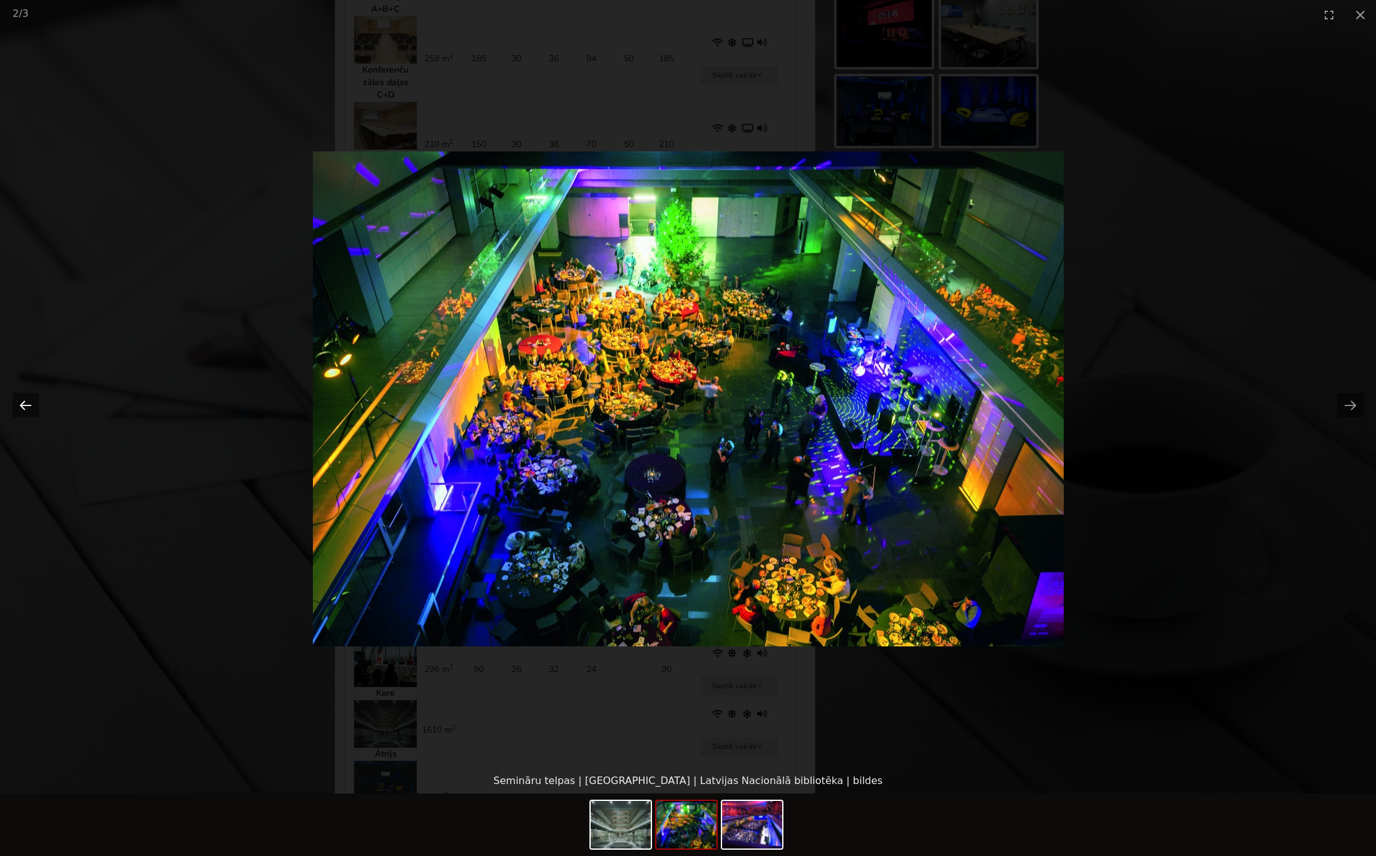
click at [29, 402] on button "Previous slide" at bounding box center [26, 405] width 26 height 24
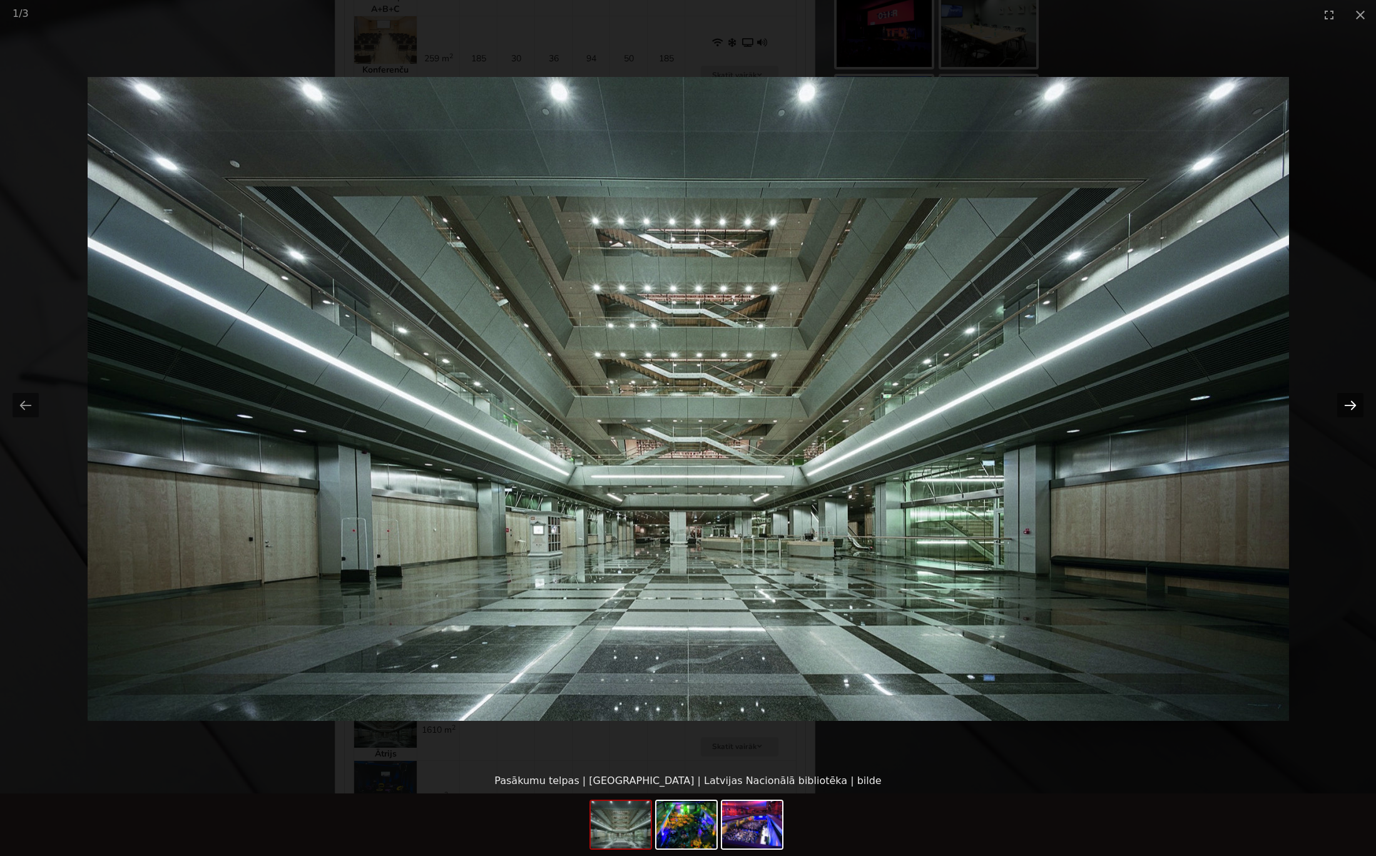
click at [1346, 401] on button "Next slide" at bounding box center [1350, 405] width 26 height 24
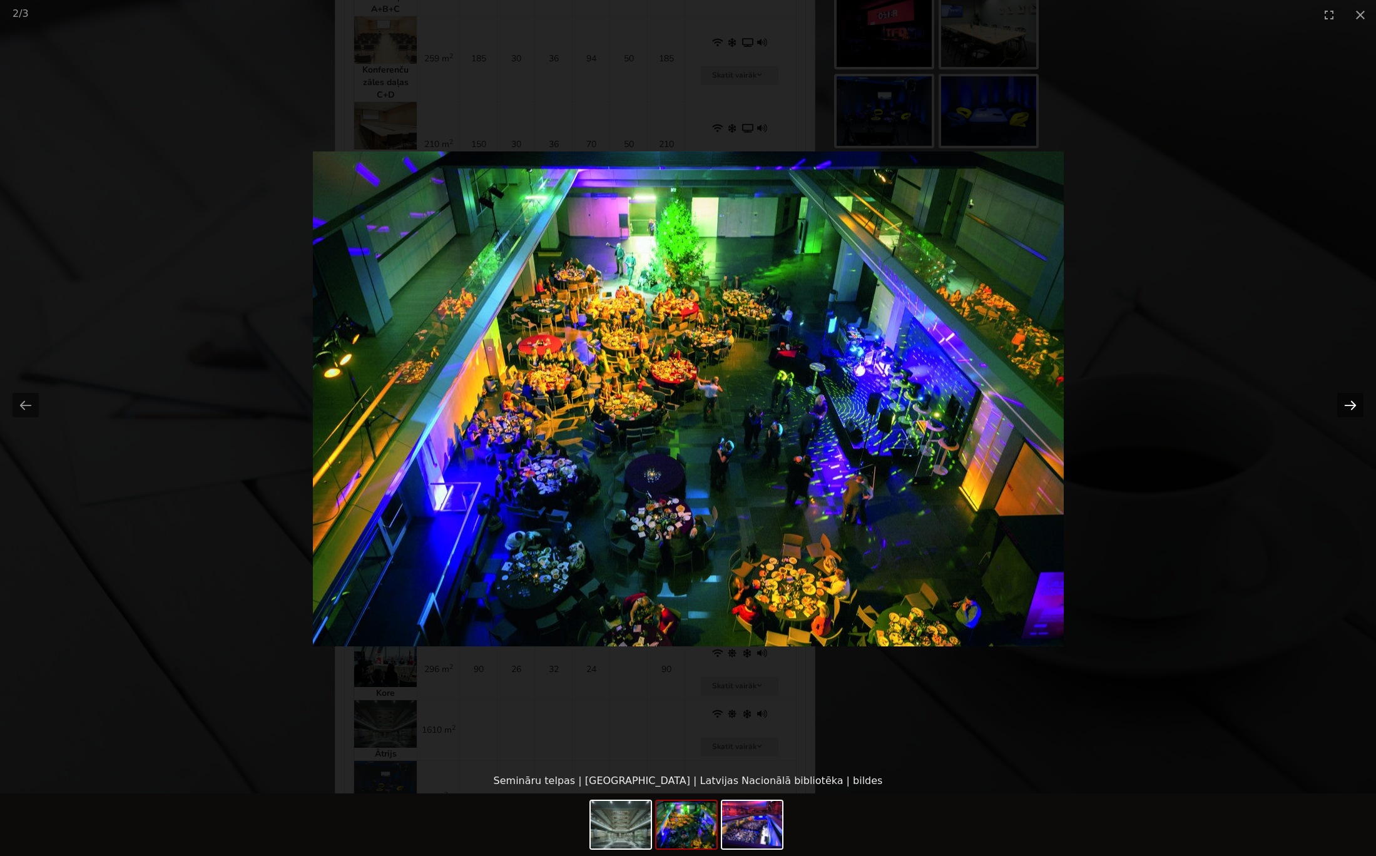
click at [1351, 402] on button "Next slide" at bounding box center [1350, 405] width 26 height 24
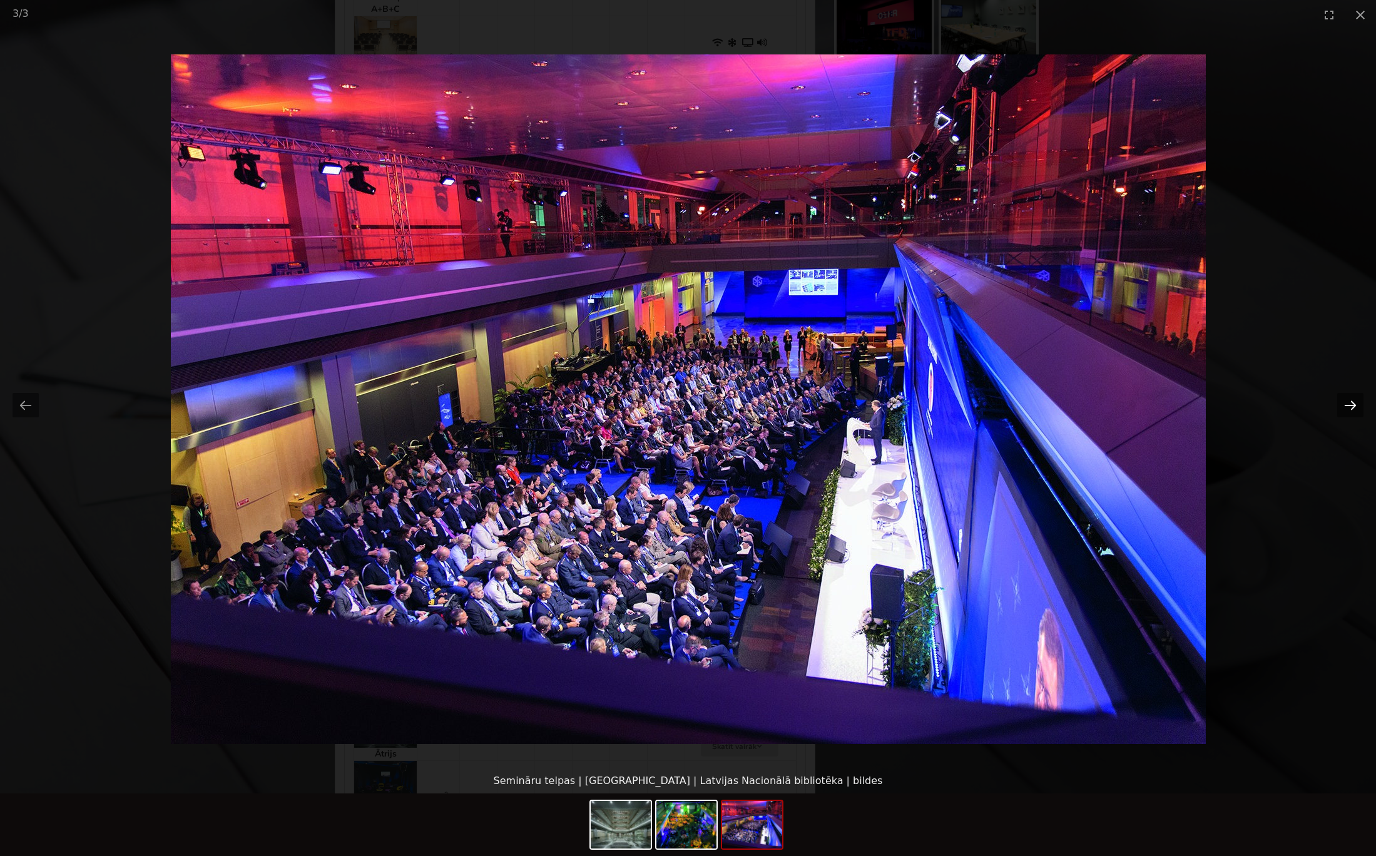
click at [1349, 406] on button "Next slide" at bounding box center [1350, 405] width 26 height 24
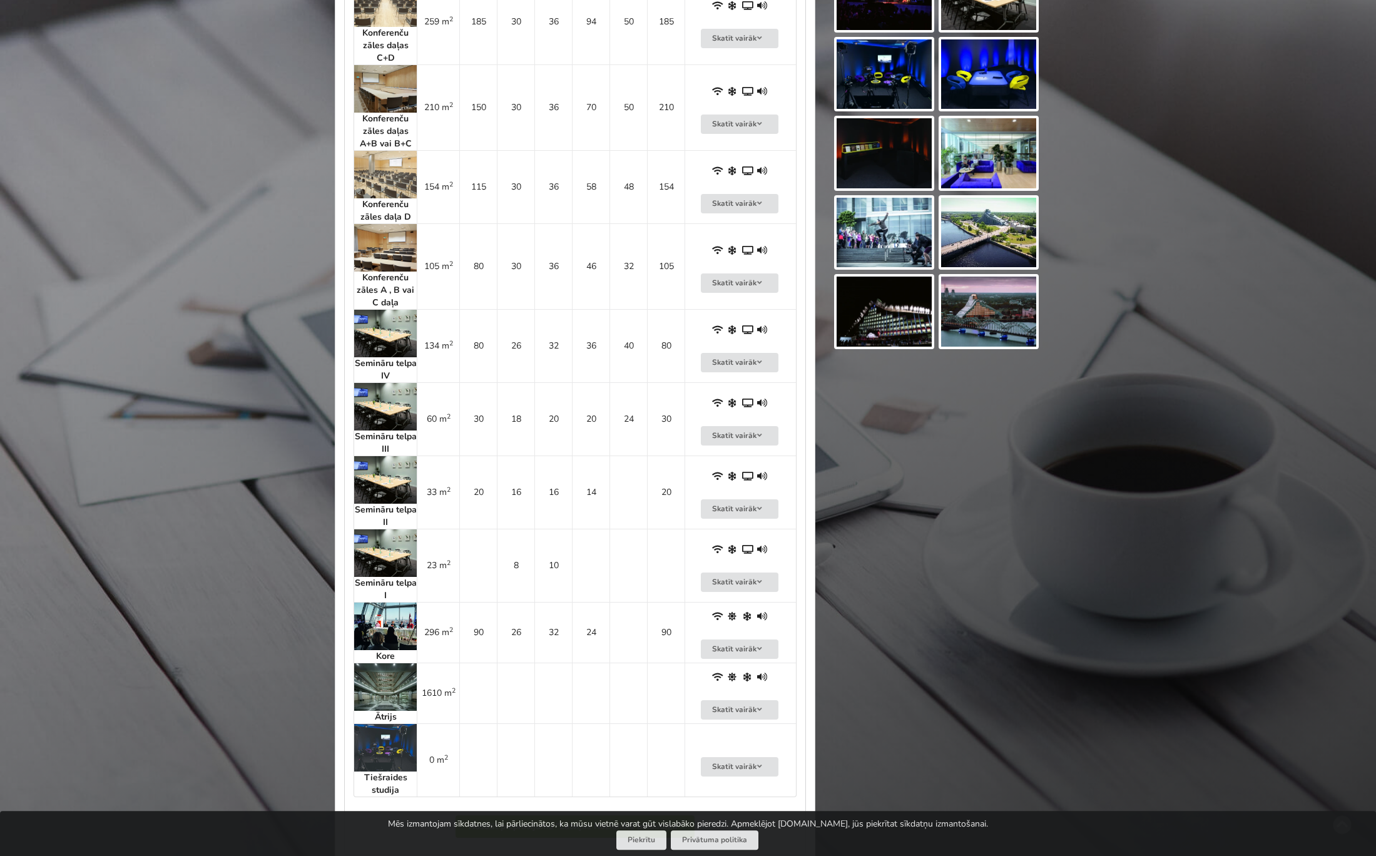
scroll to position [1014, 0]
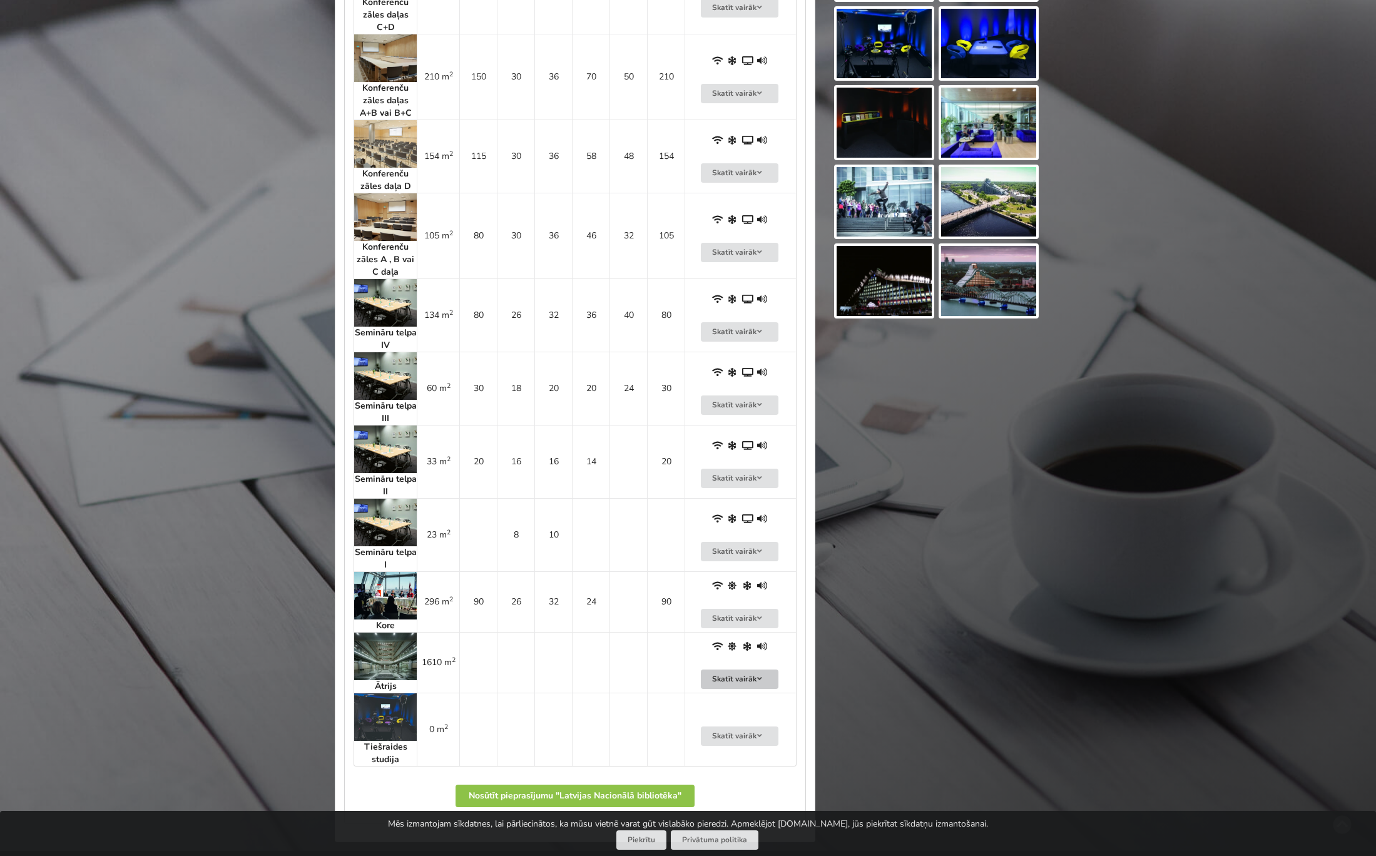
click at [764, 675] on button "Skatīt vairāk" at bounding box center [740, 679] width 78 height 19
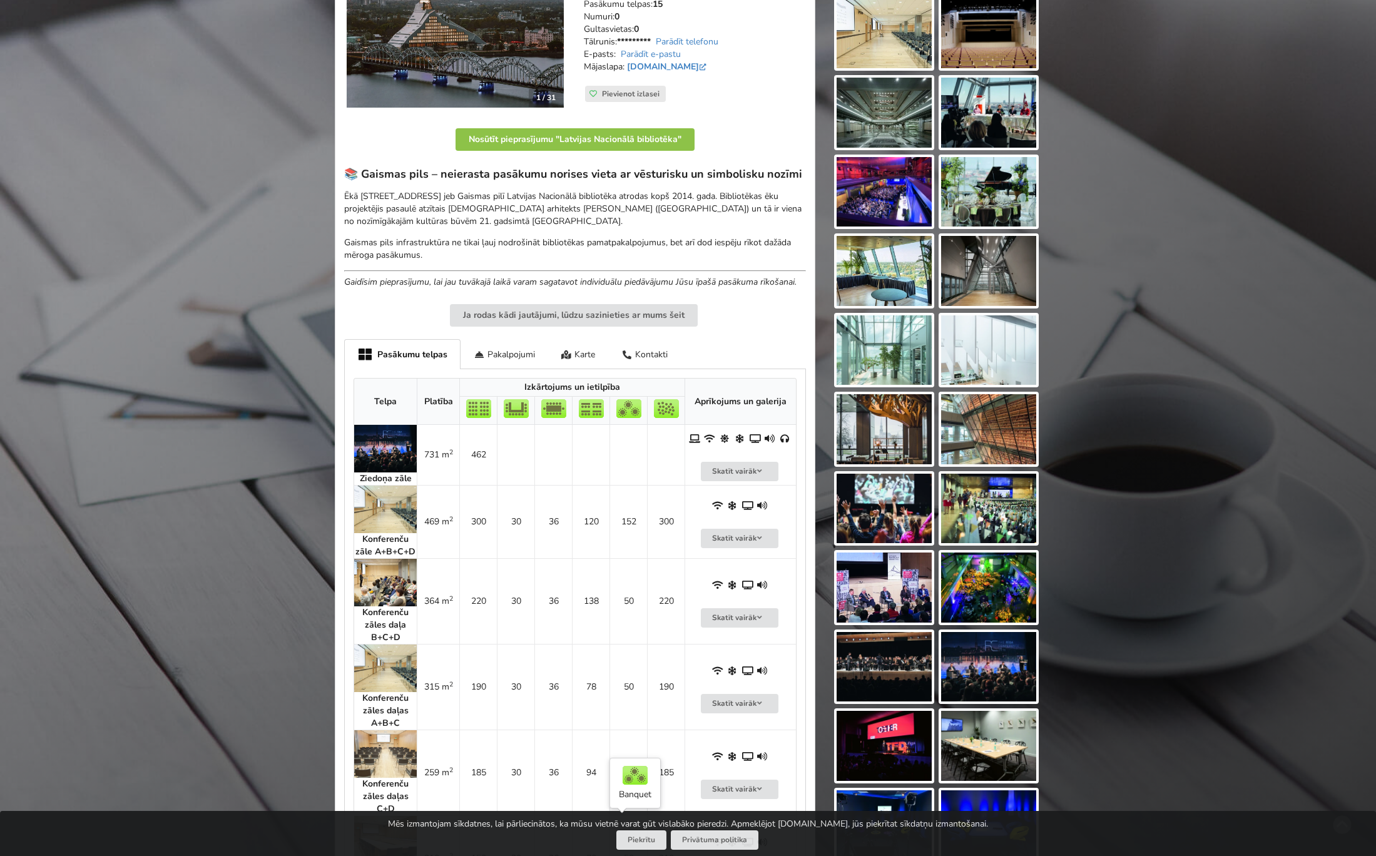
scroll to position [135, 0]
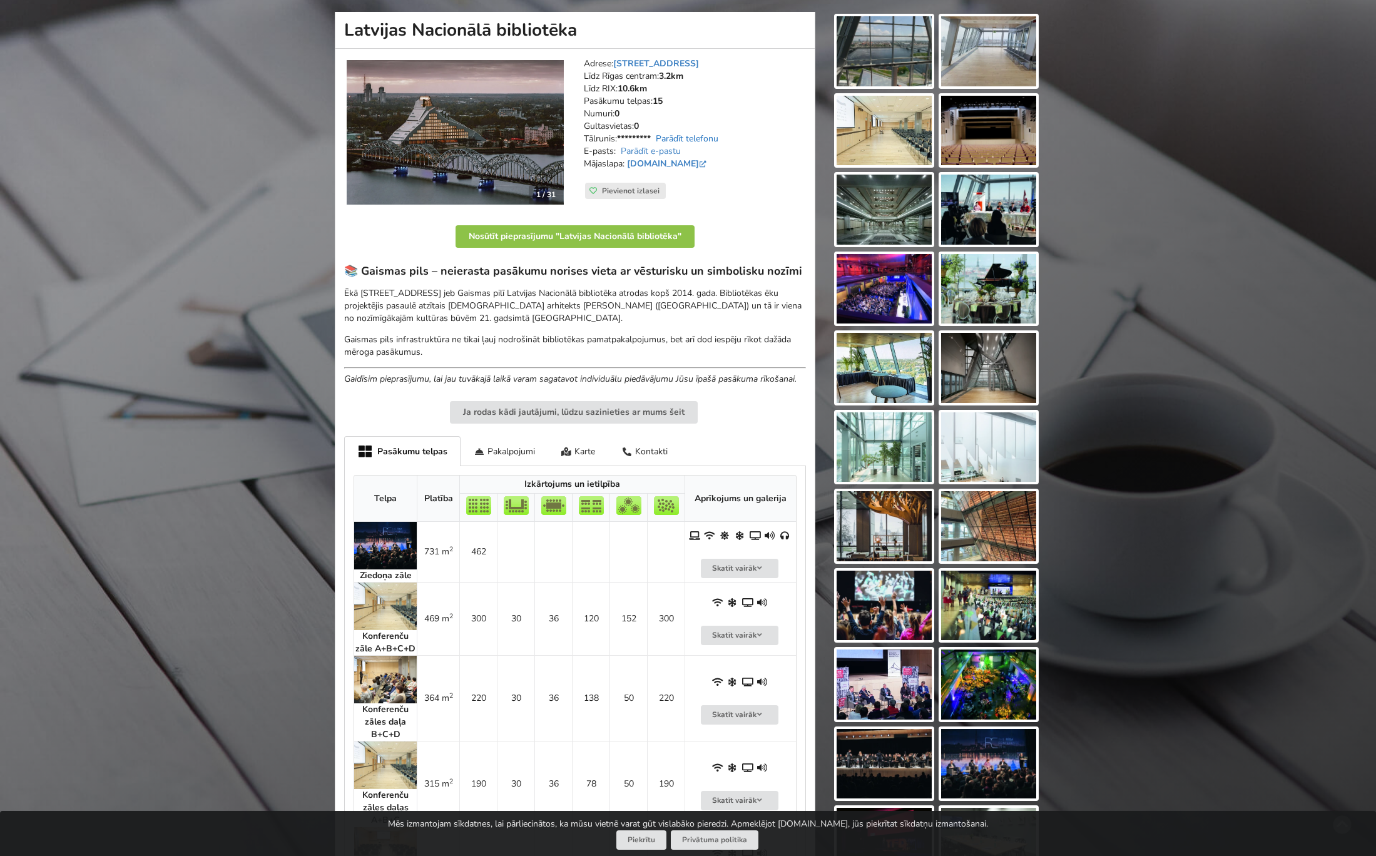
click at [688, 133] on link "Parādīt telefonu" at bounding box center [687, 139] width 63 height 12
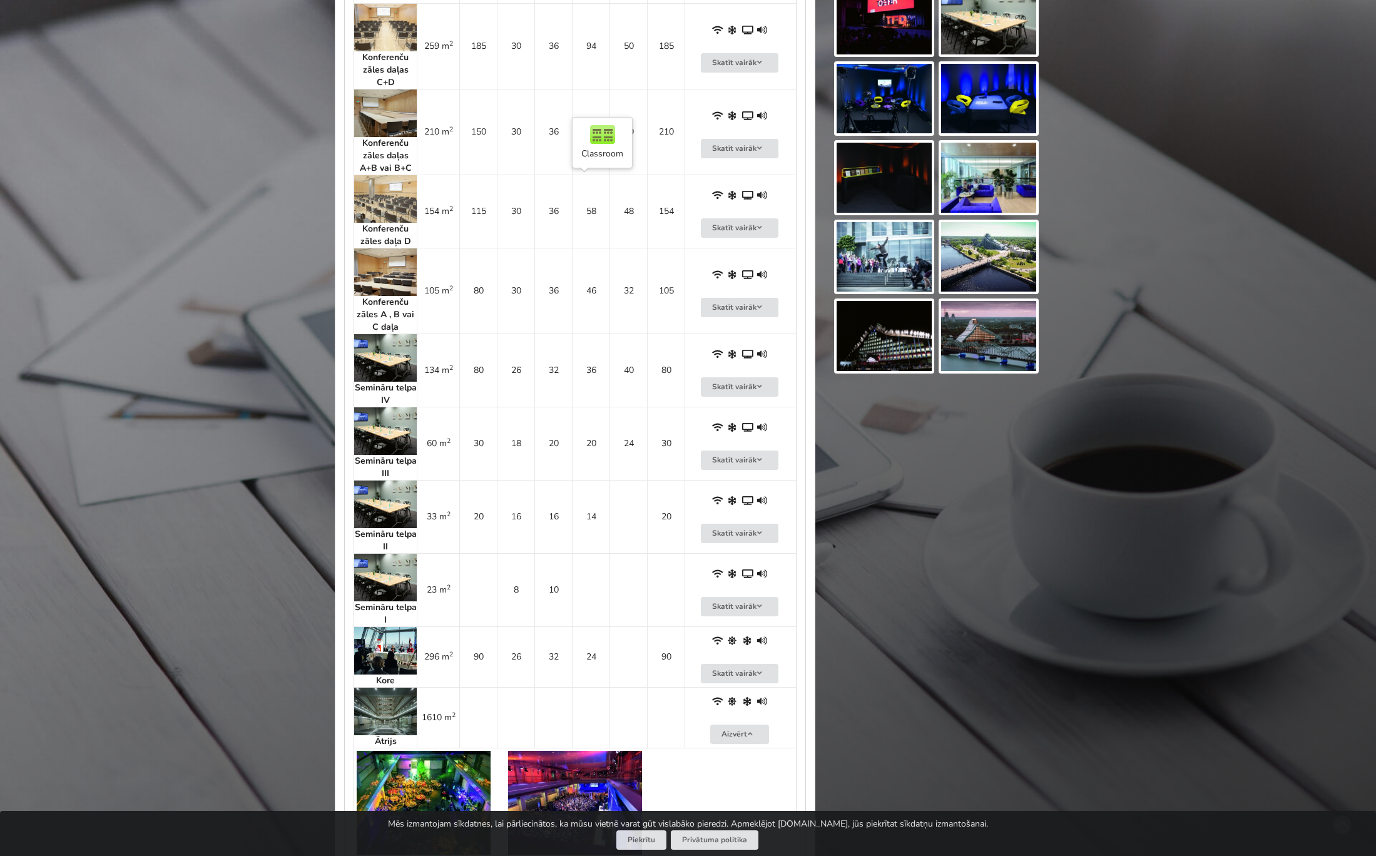
scroll to position [959, 0]
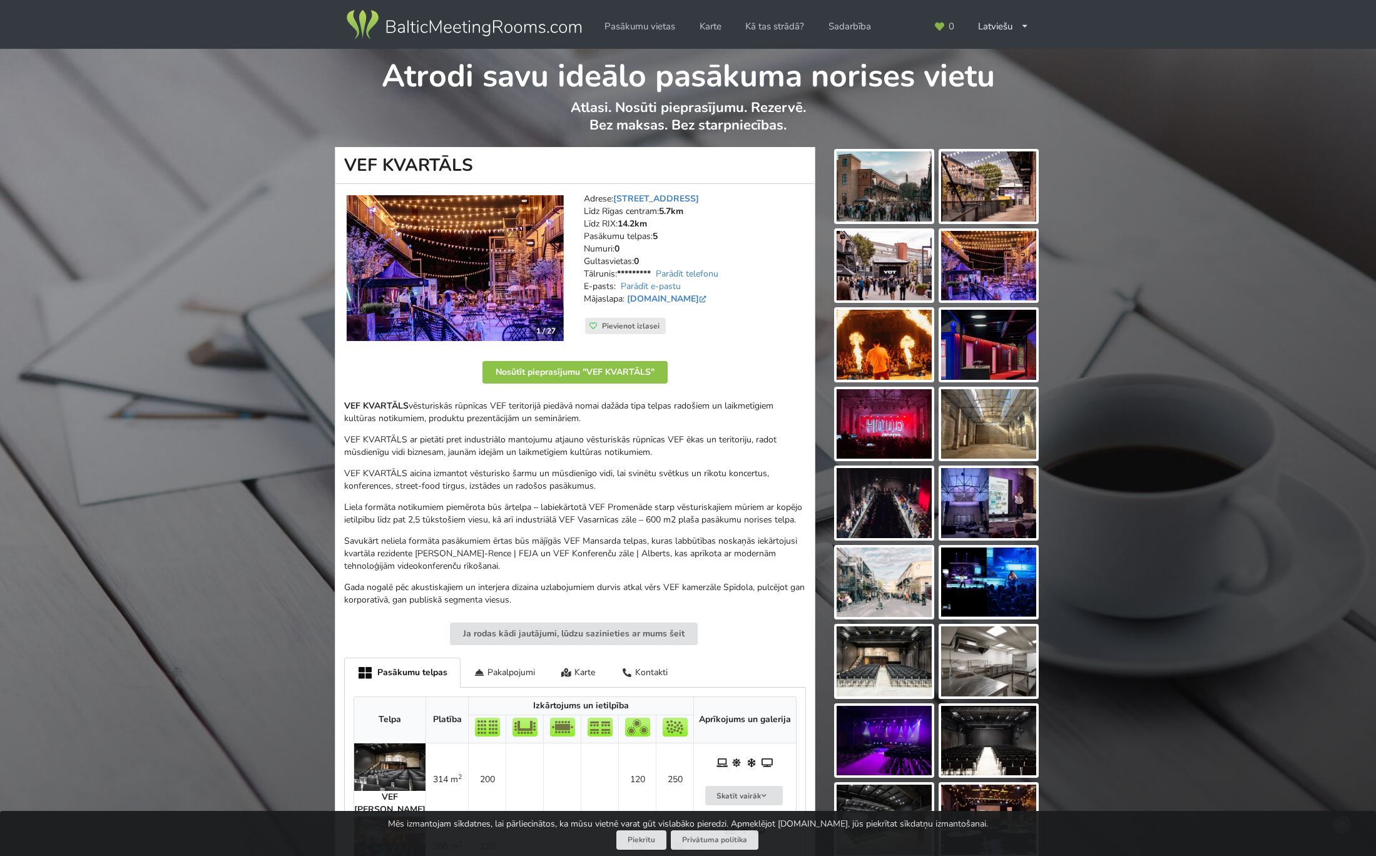
click at [497, 273] on img at bounding box center [455, 268] width 217 height 146
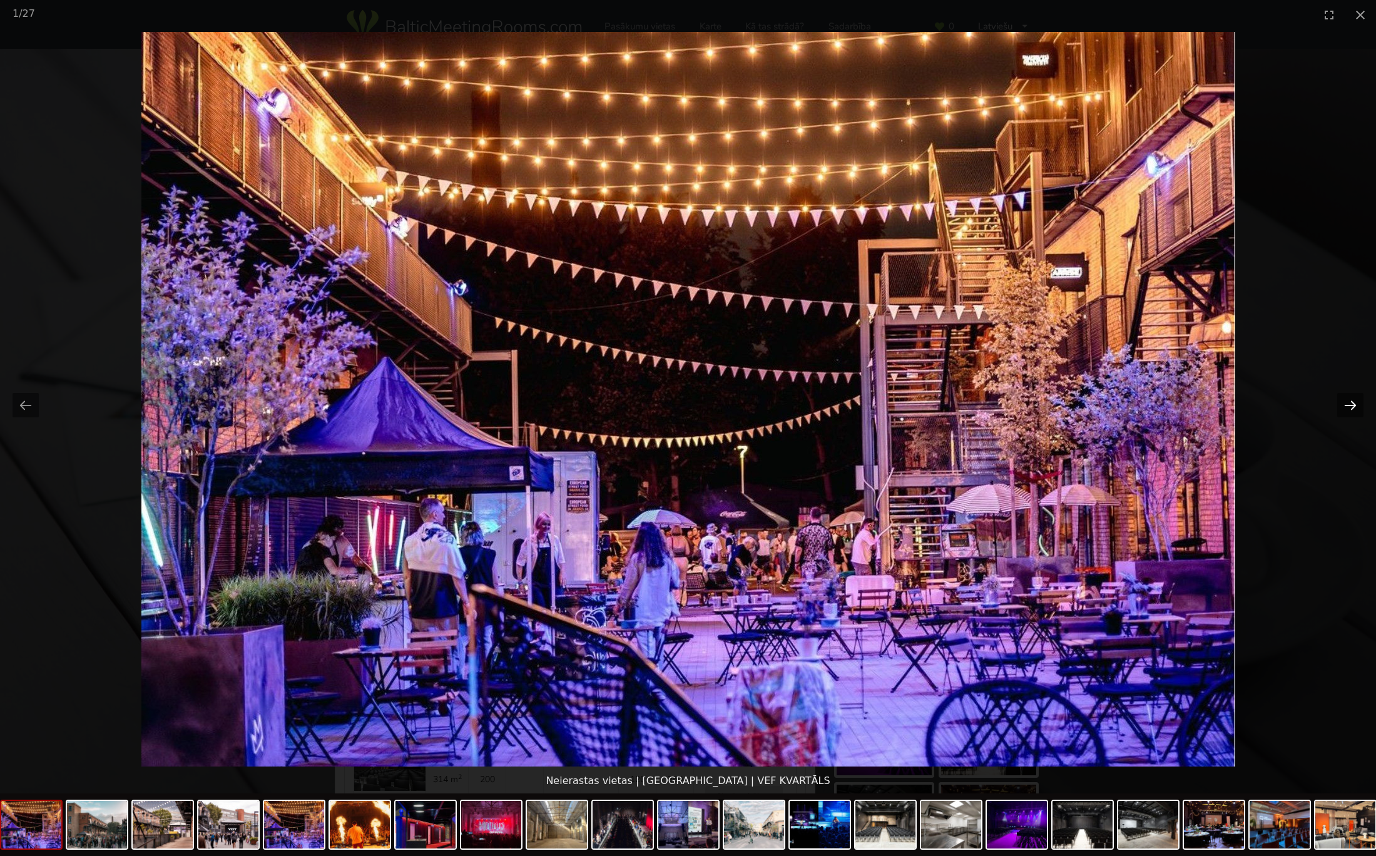
click at [1344, 405] on button "Next slide" at bounding box center [1350, 405] width 26 height 24
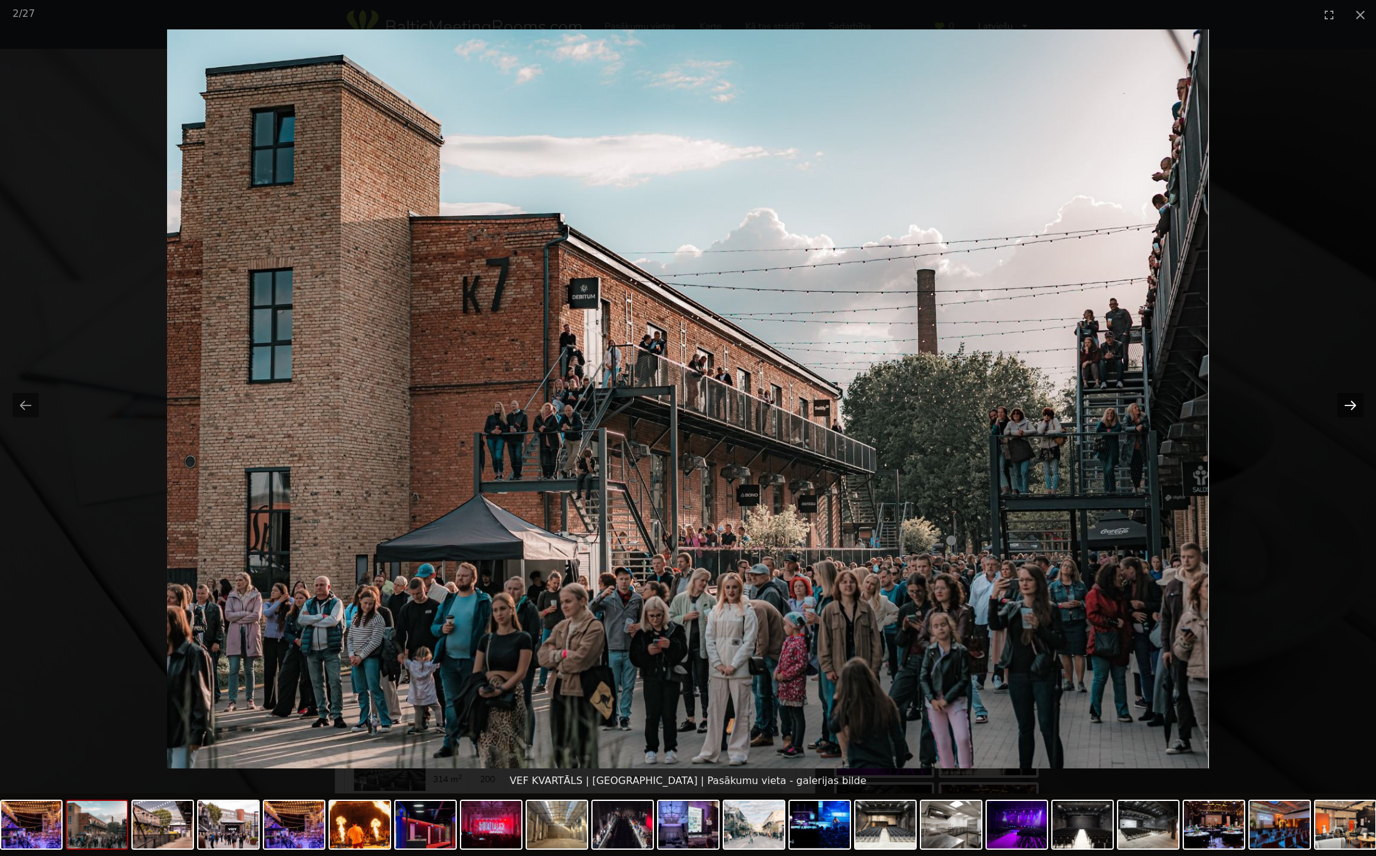
click at [1344, 405] on button "Next slide" at bounding box center [1350, 405] width 26 height 24
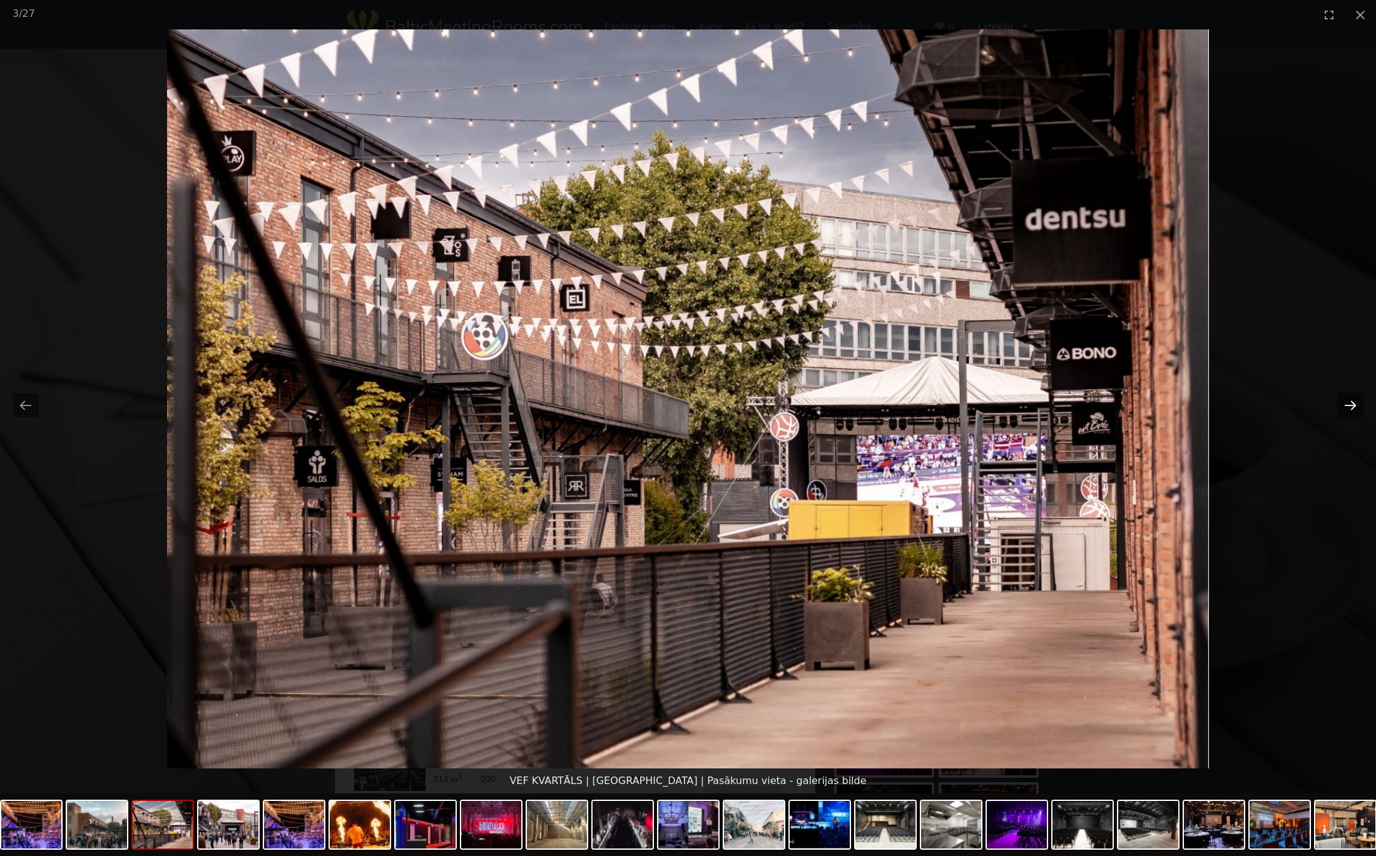
click at [1344, 405] on button "Next slide" at bounding box center [1350, 405] width 26 height 24
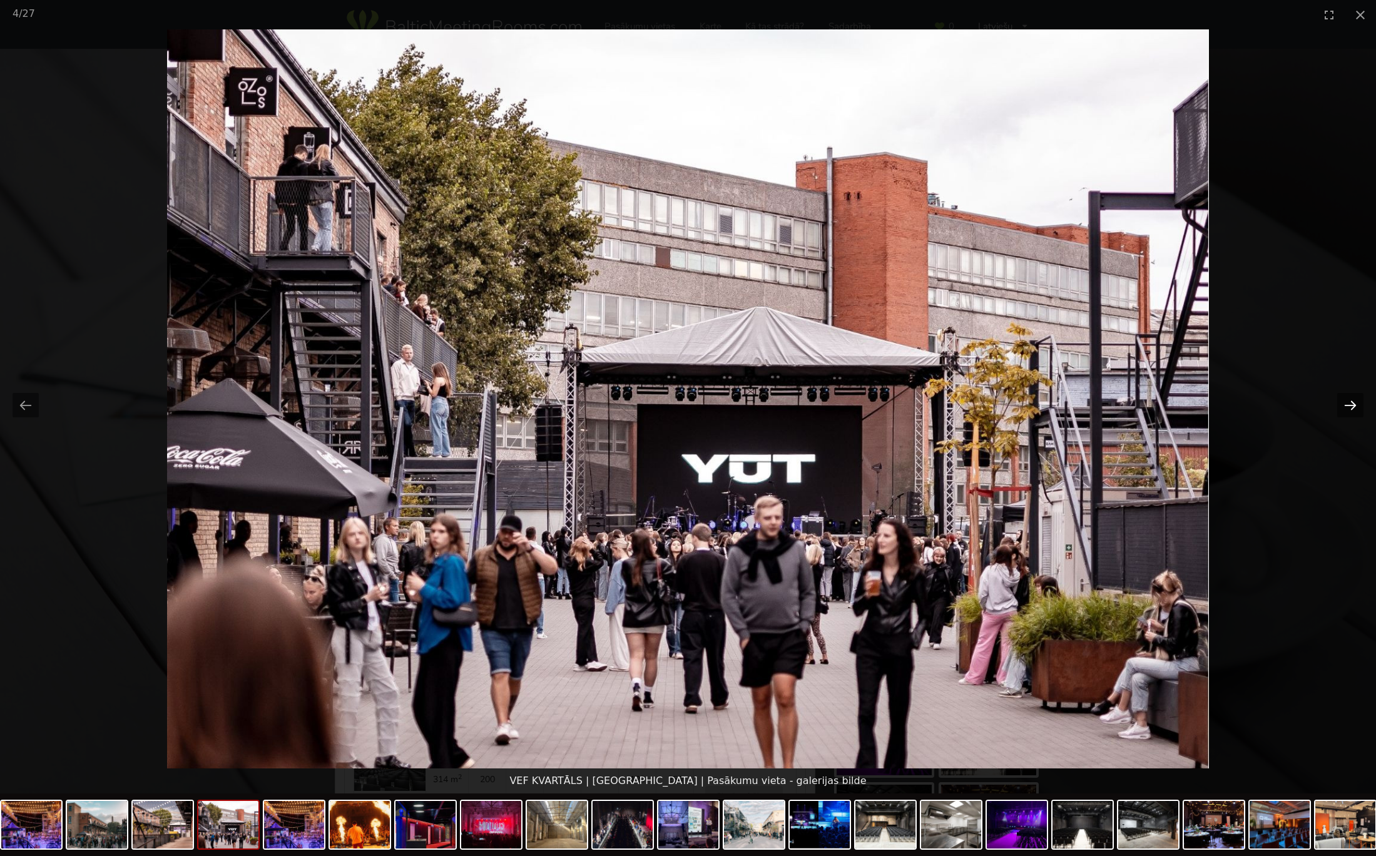
click at [1344, 405] on button "Next slide" at bounding box center [1350, 405] width 26 height 24
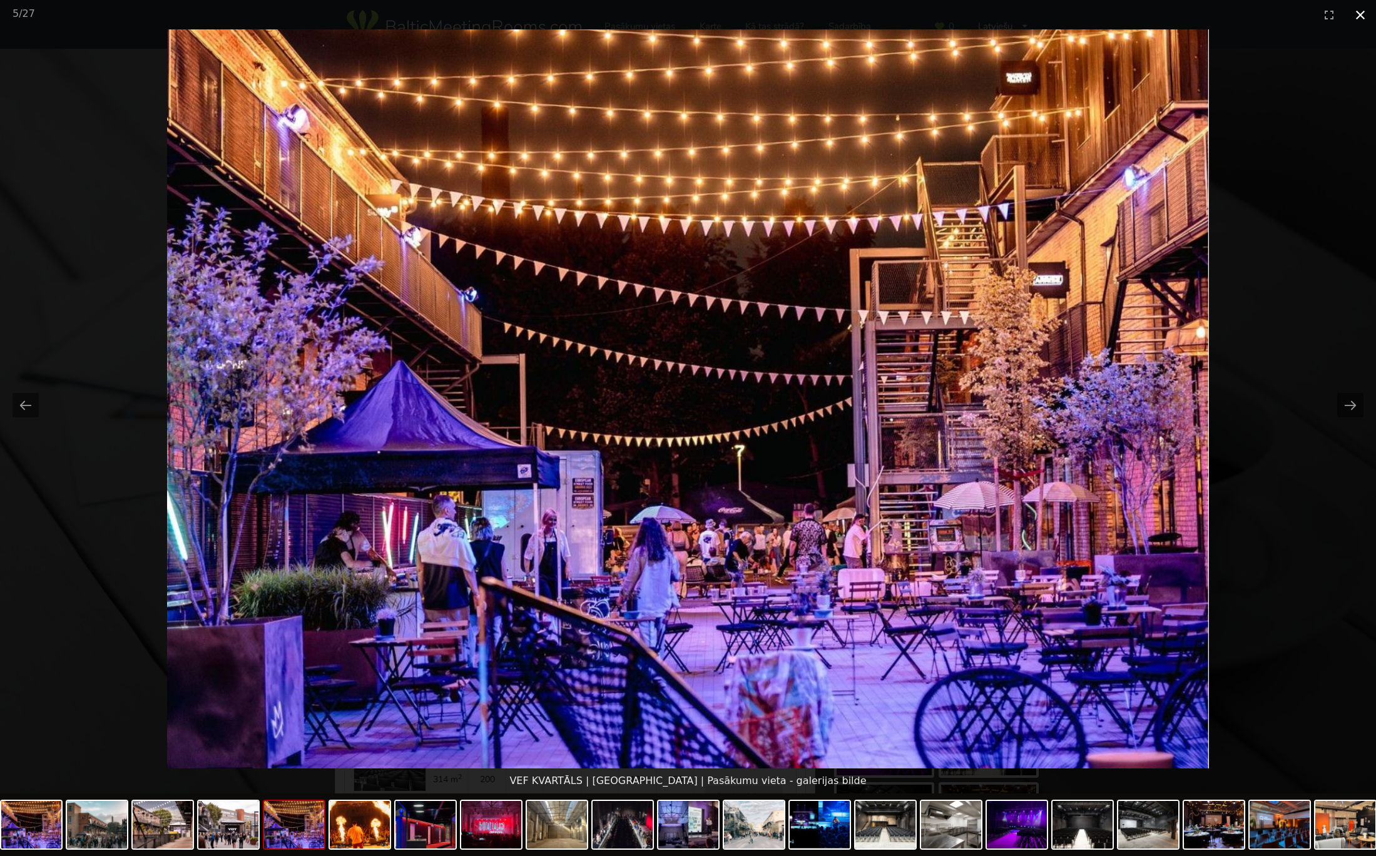
click at [1361, 14] on button "Close gallery" at bounding box center [1360, 14] width 31 height 29
